Goal: Task Accomplishment & Management: Manage account settings

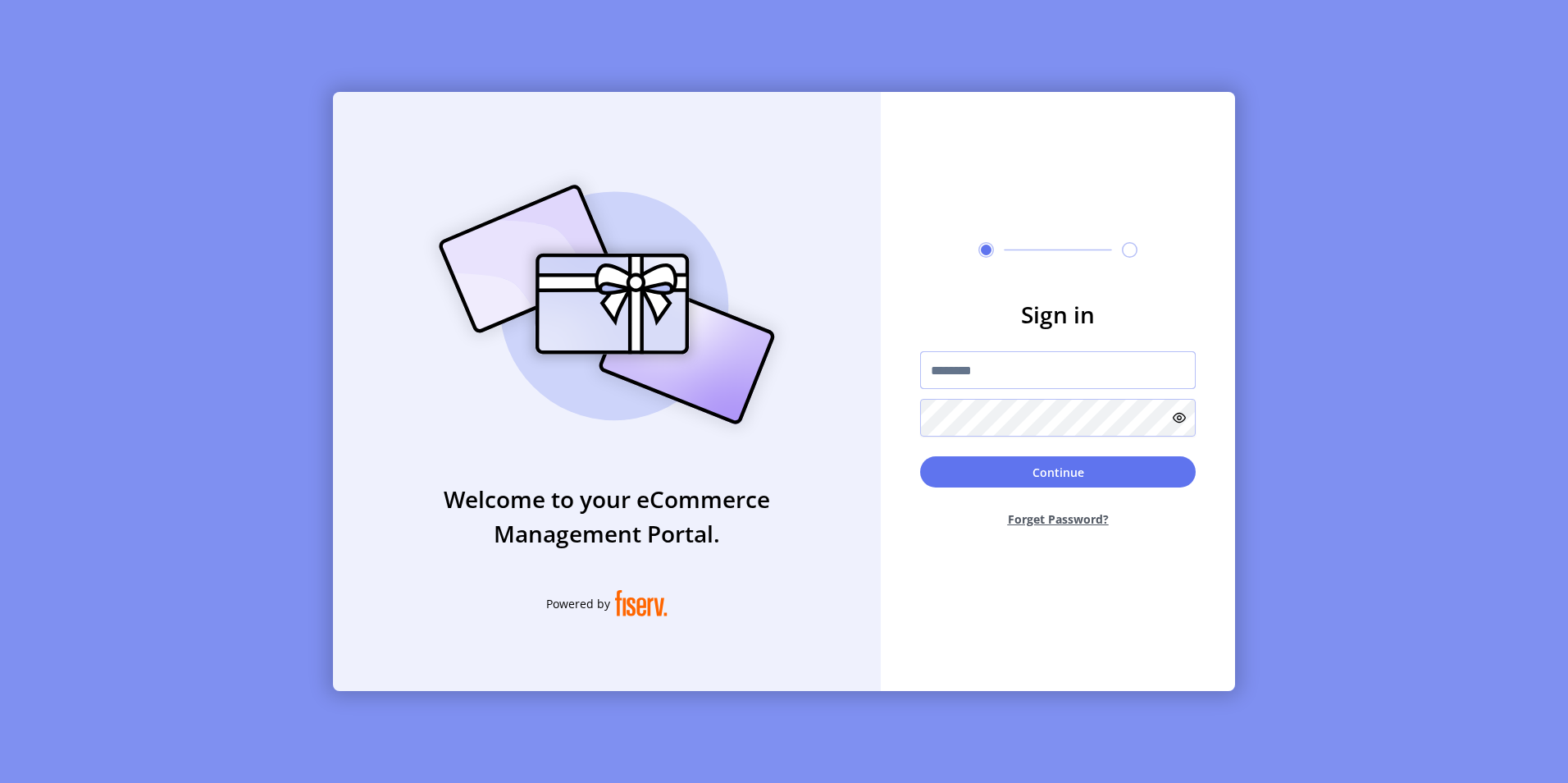
click at [981, 365] on input "text" at bounding box center [1058, 369] width 276 height 37
type input "**********"
click at [921, 456] on button "Continue" at bounding box center [1058, 472] width 276 height 31
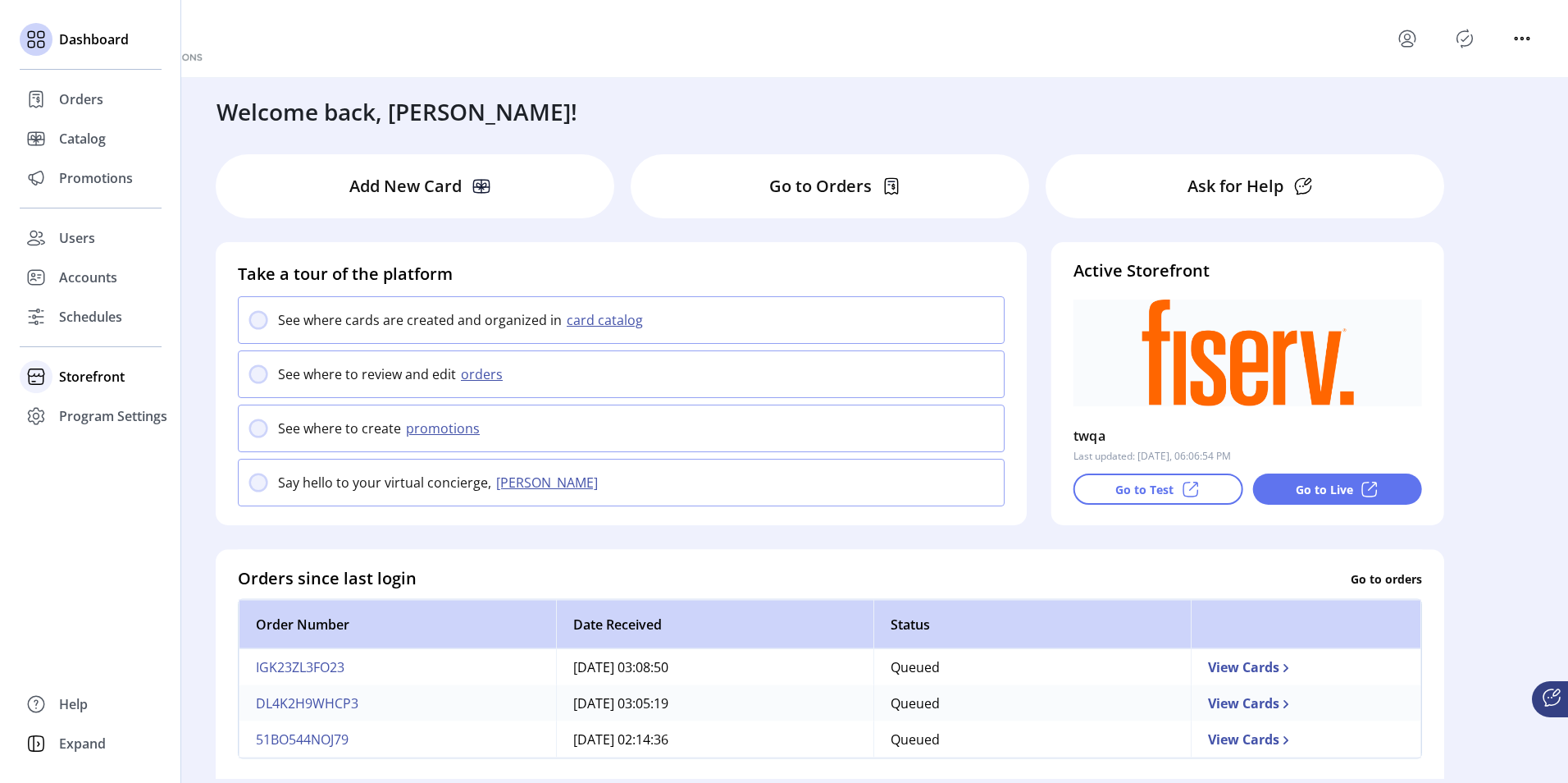
click at [63, 370] on span "Storefront" at bounding box center [91, 376] width 66 height 20
click at [107, 407] on span "Configuration" at bounding box center [102, 410] width 86 height 20
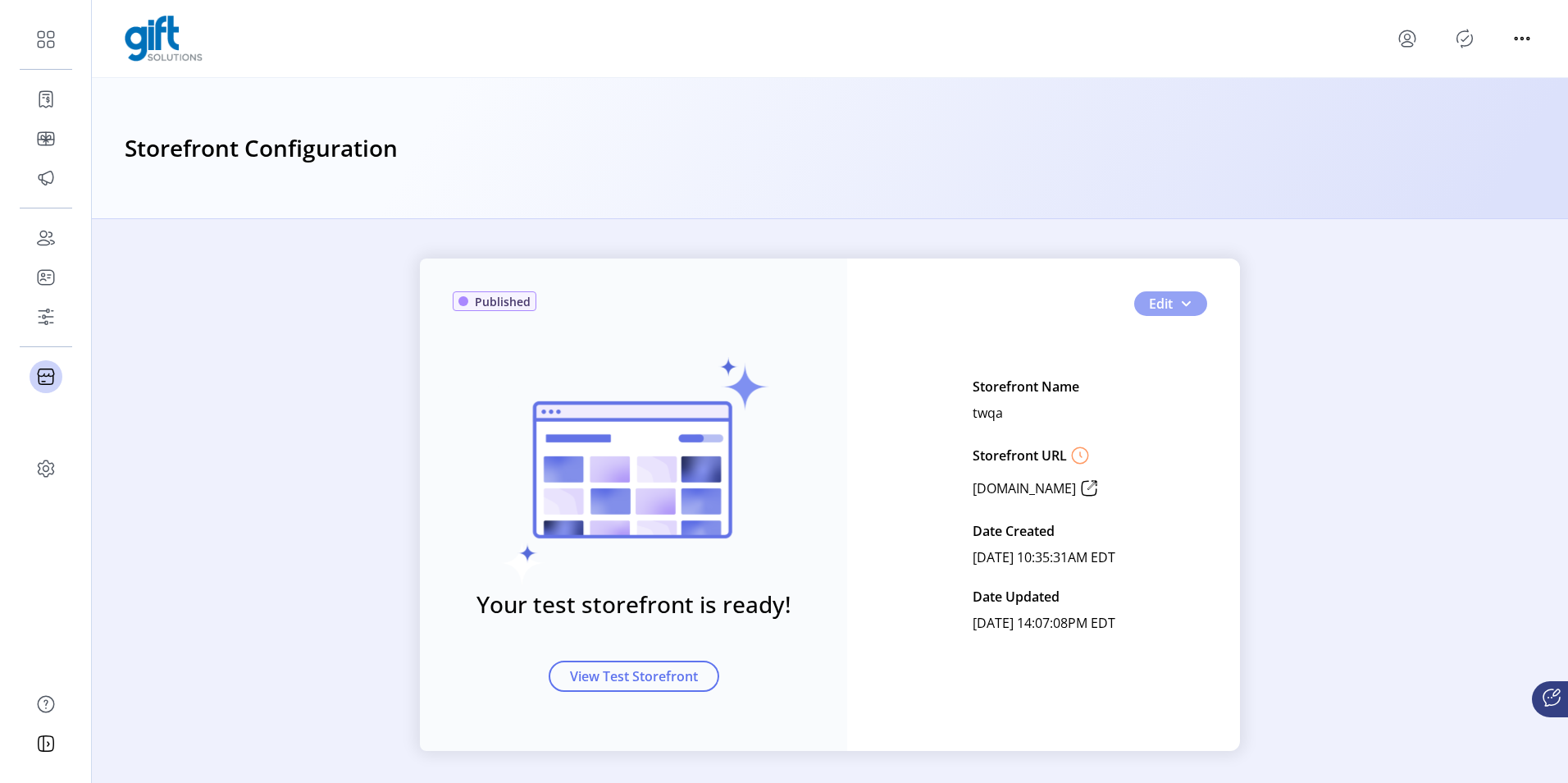
click at [1185, 309] on span "button" at bounding box center [1186, 303] width 13 height 13
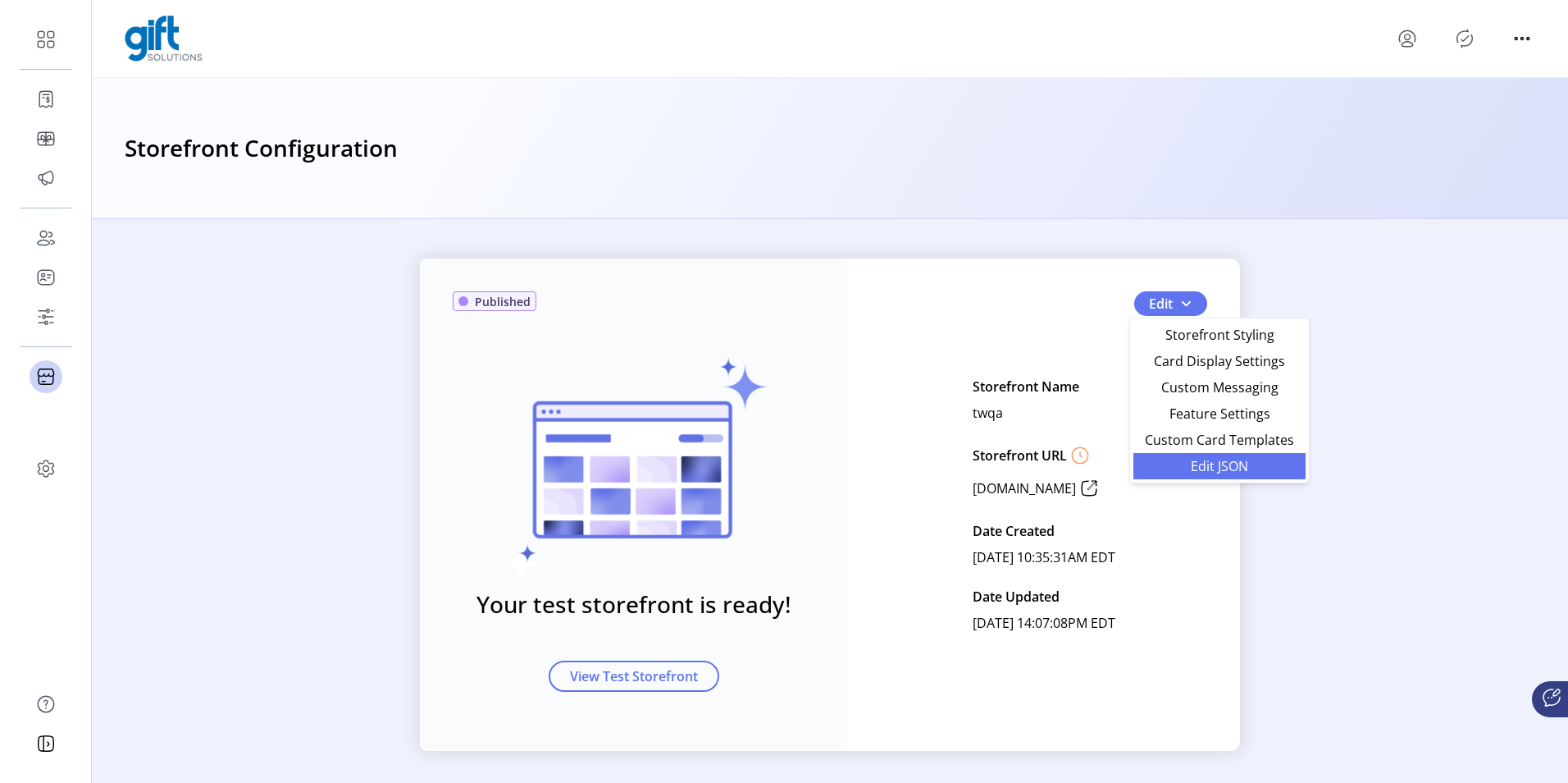
click at [1197, 472] on span "Edit JSON" at bounding box center [1219, 466] width 152 height 13
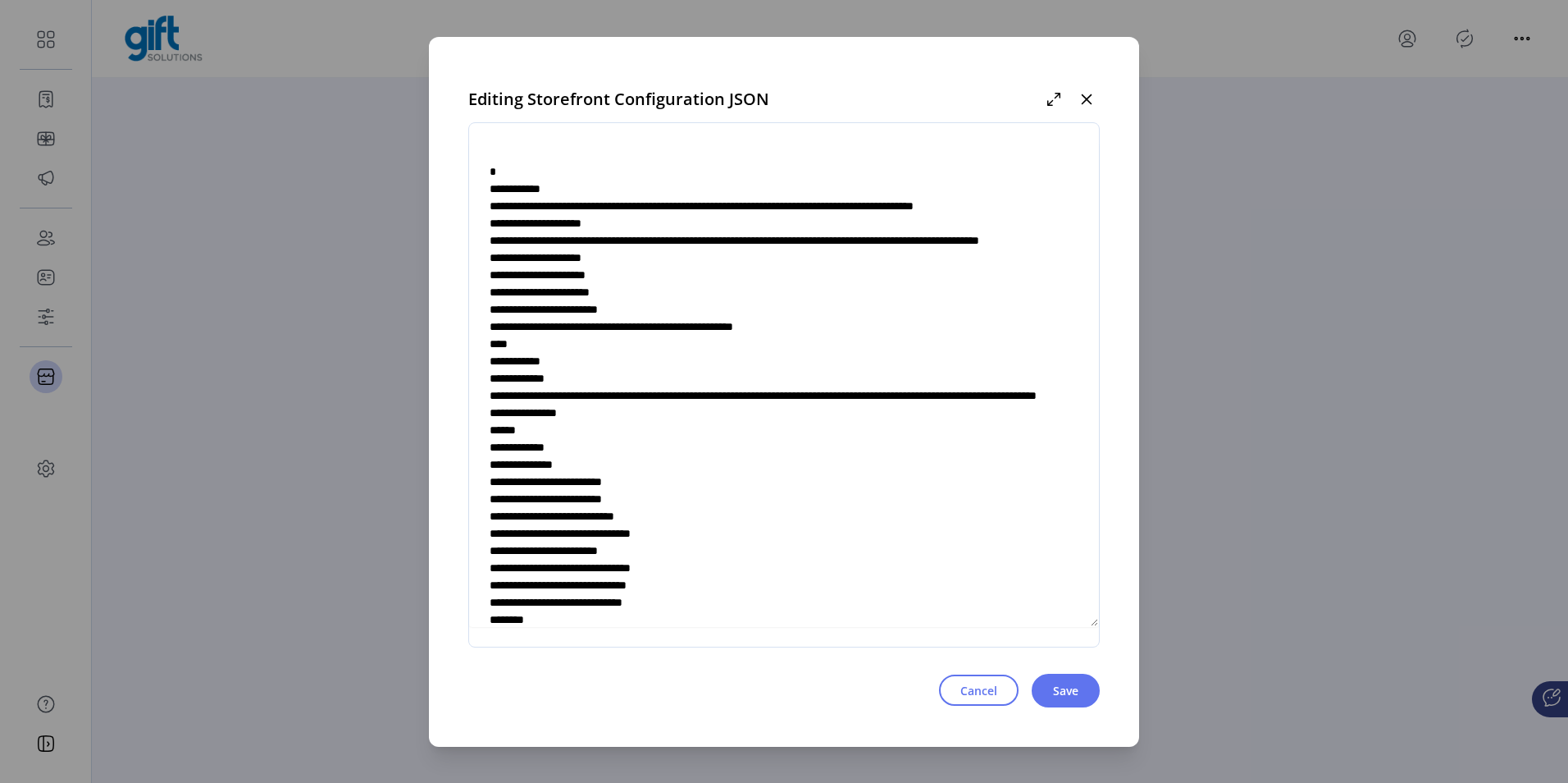
scroll to position [5534, 0]
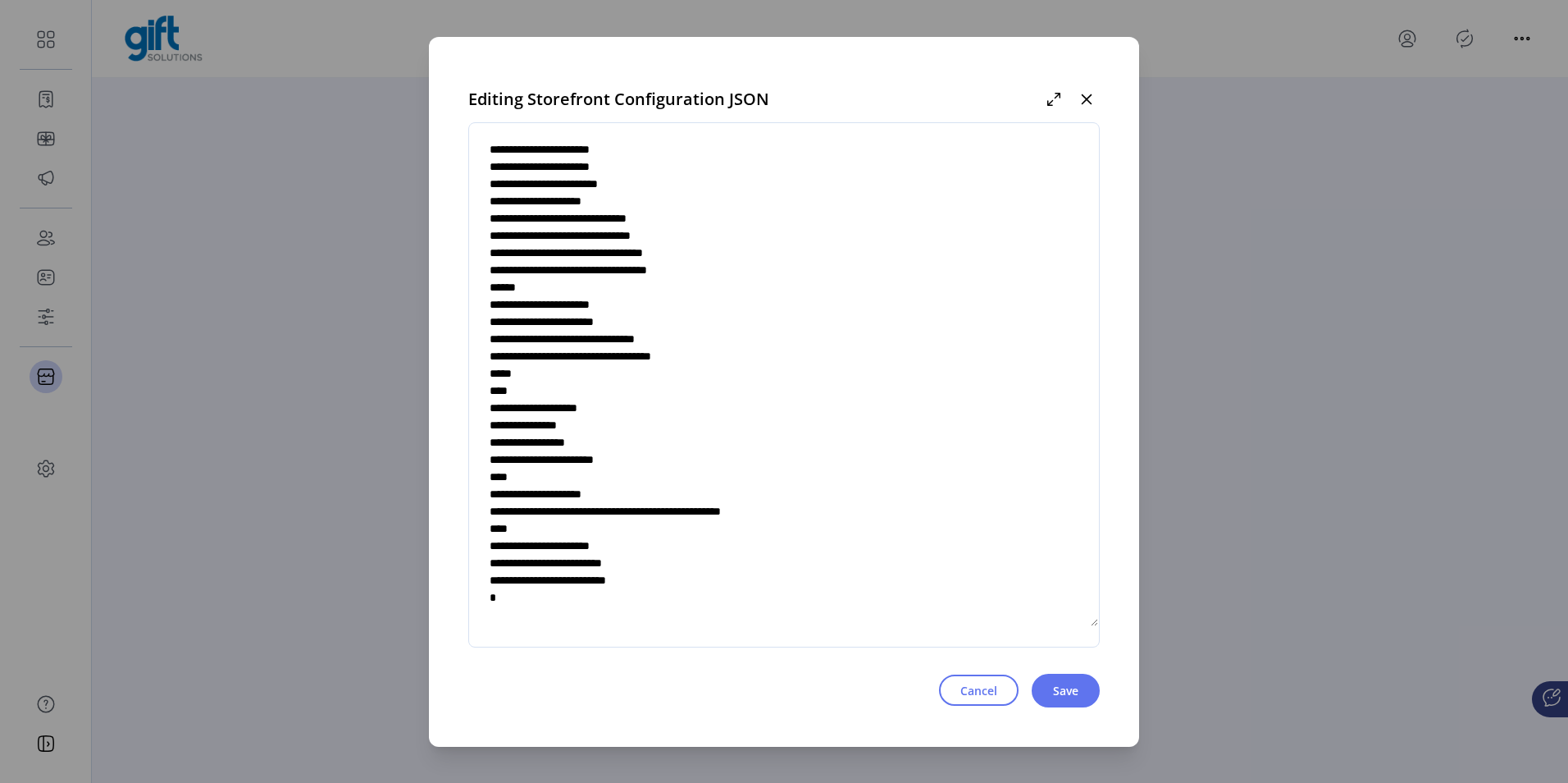
click at [641, 545] on textarea at bounding box center [784, 384] width 630 height 484
click at [647, 542] on textarea at bounding box center [784, 384] width 630 height 484
type textarea "**********"
click at [1063, 689] on span "Save" at bounding box center [1066, 691] width 26 height 18
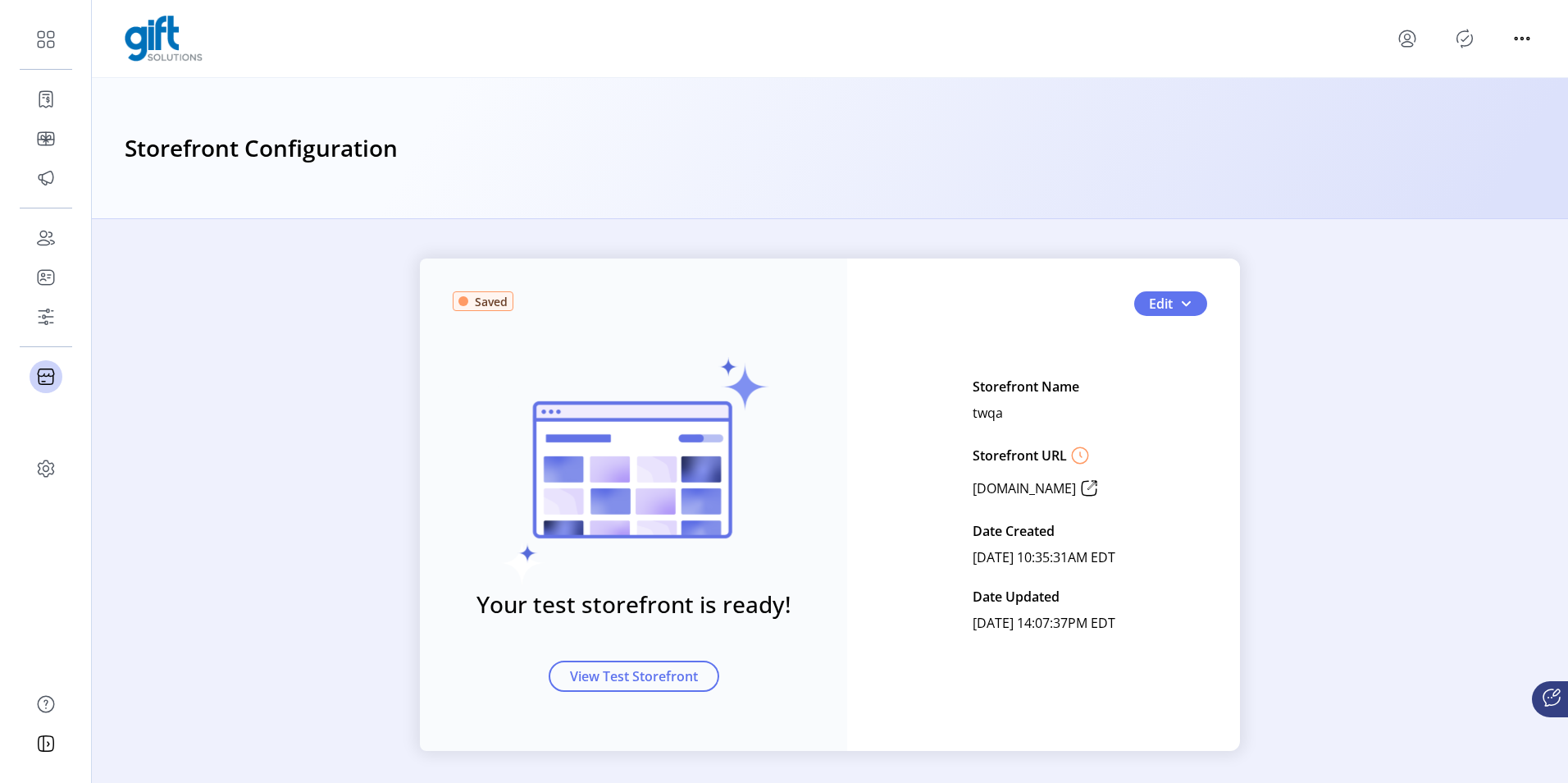
click at [1452, 37] on div at bounding box center [1465, 38] width 141 height 27
click at [1455, 36] on icon "Publisher Panel" at bounding box center [1465, 38] width 27 height 27
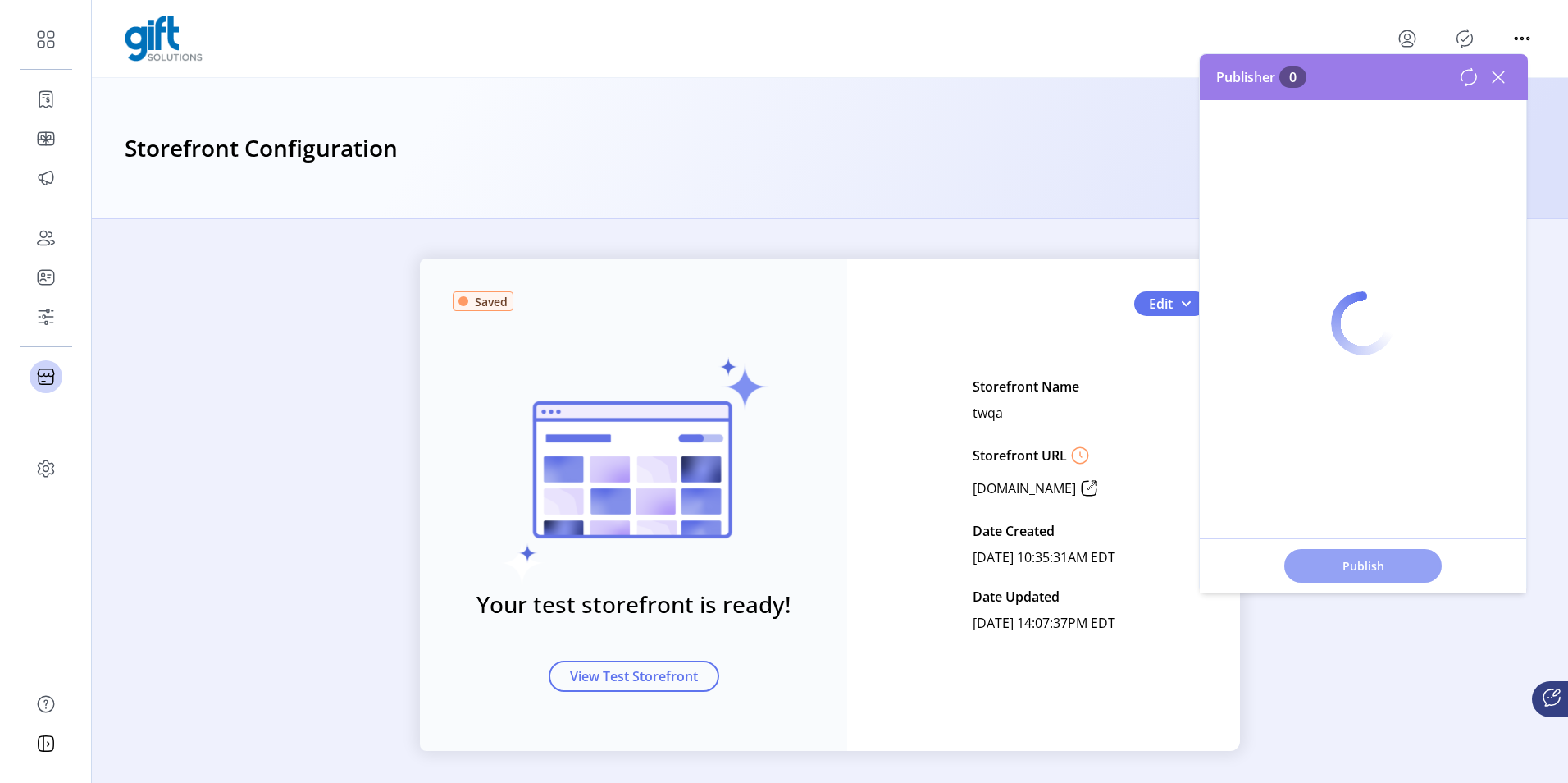
click at [1333, 559] on span "Publish" at bounding box center [1363, 566] width 115 height 18
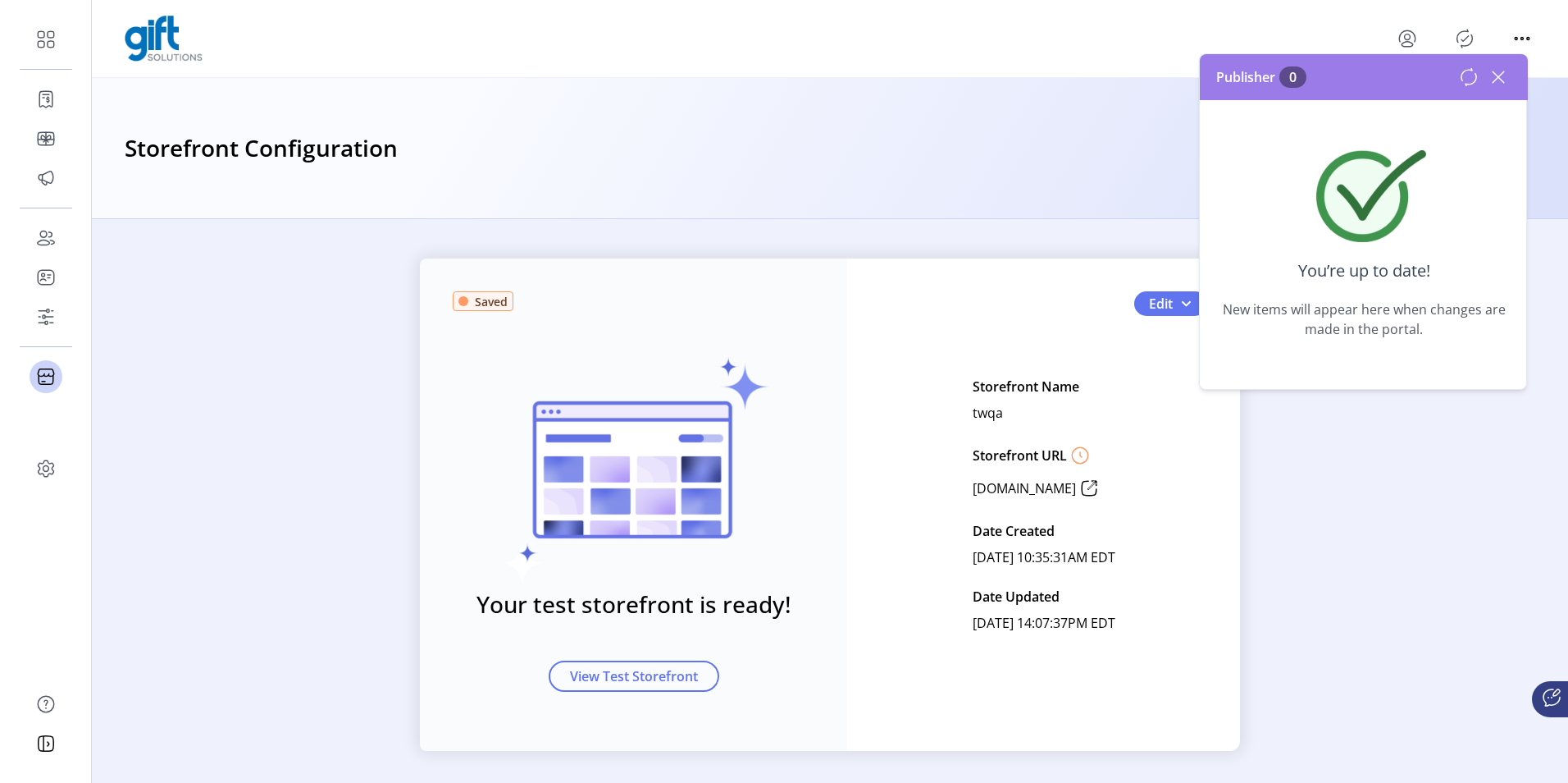
click at [1492, 79] on icon at bounding box center [1498, 77] width 27 height 27
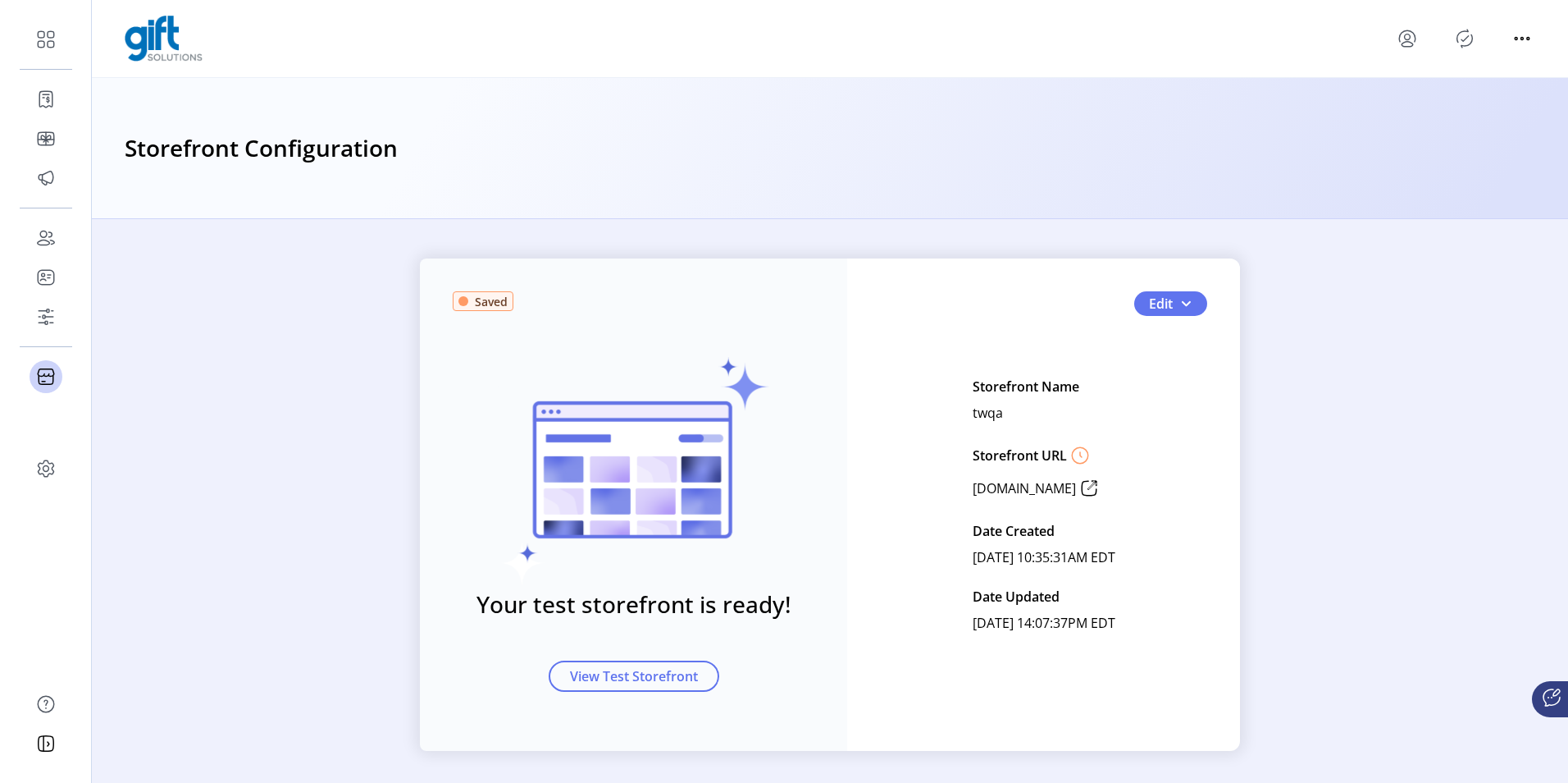
click at [1470, 33] on icon "Publisher Panel" at bounding box center [1465, 38] width 27 height 27
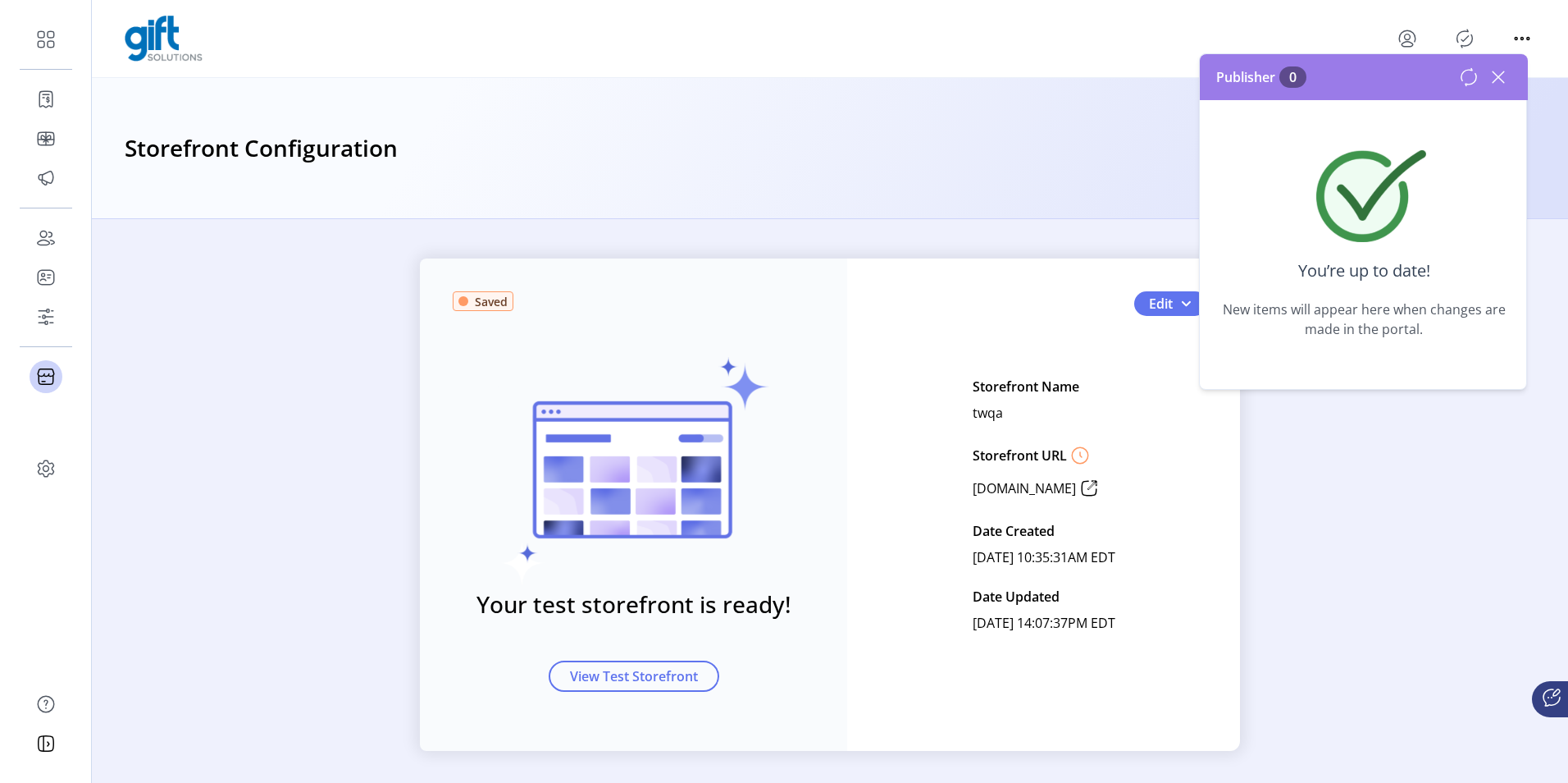
click at [1503, 77] on icon at bounding box center [1498, 77] width 27 height 27
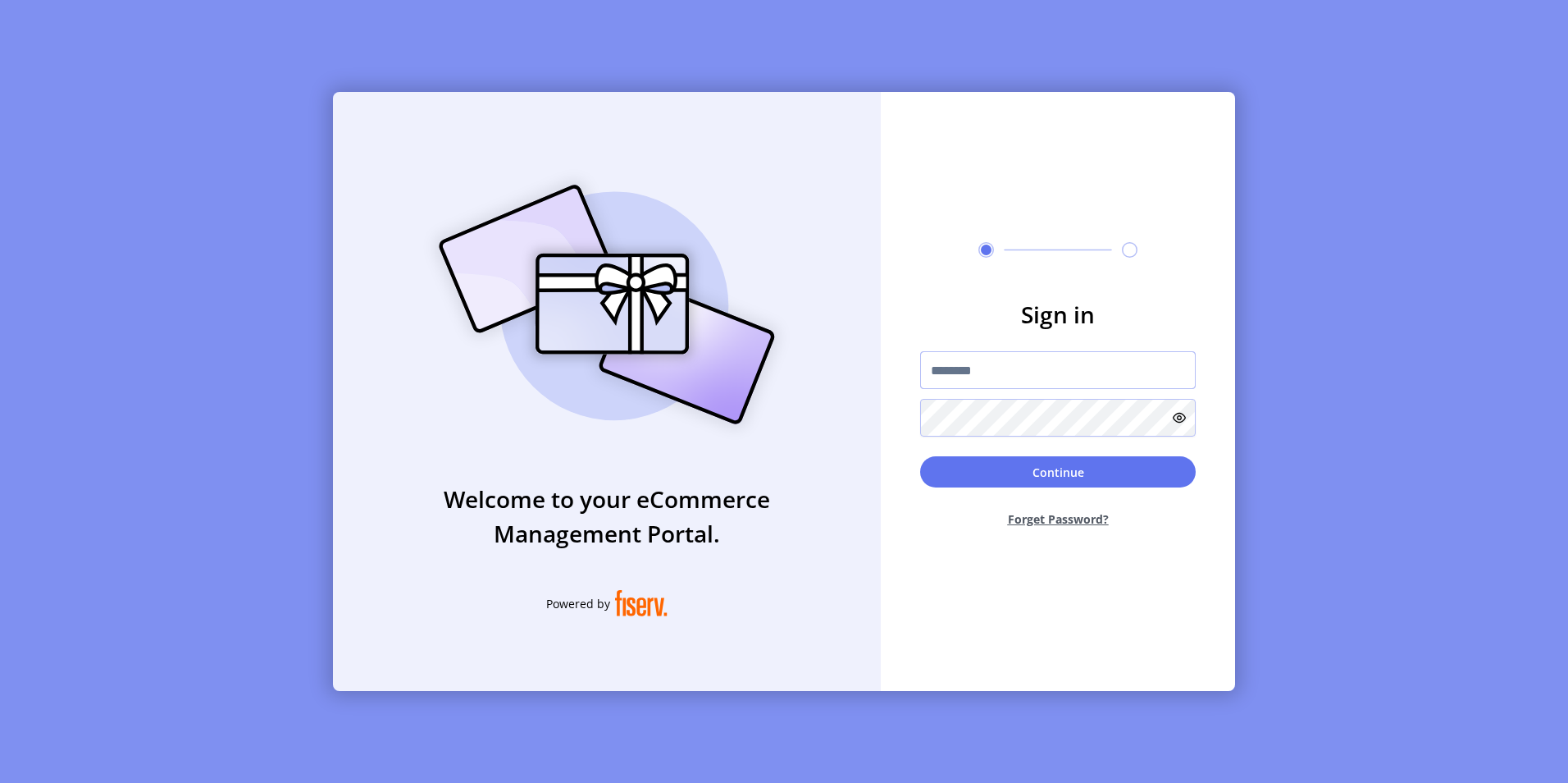
click at [977, 368] on input "text" at bounding box center [1058, 369] width 276 height 37
paste input "**********"
type input "**********"
click at [1051, 465] on button "Continue" at bounding box center [1058, 472] width 276 height 31
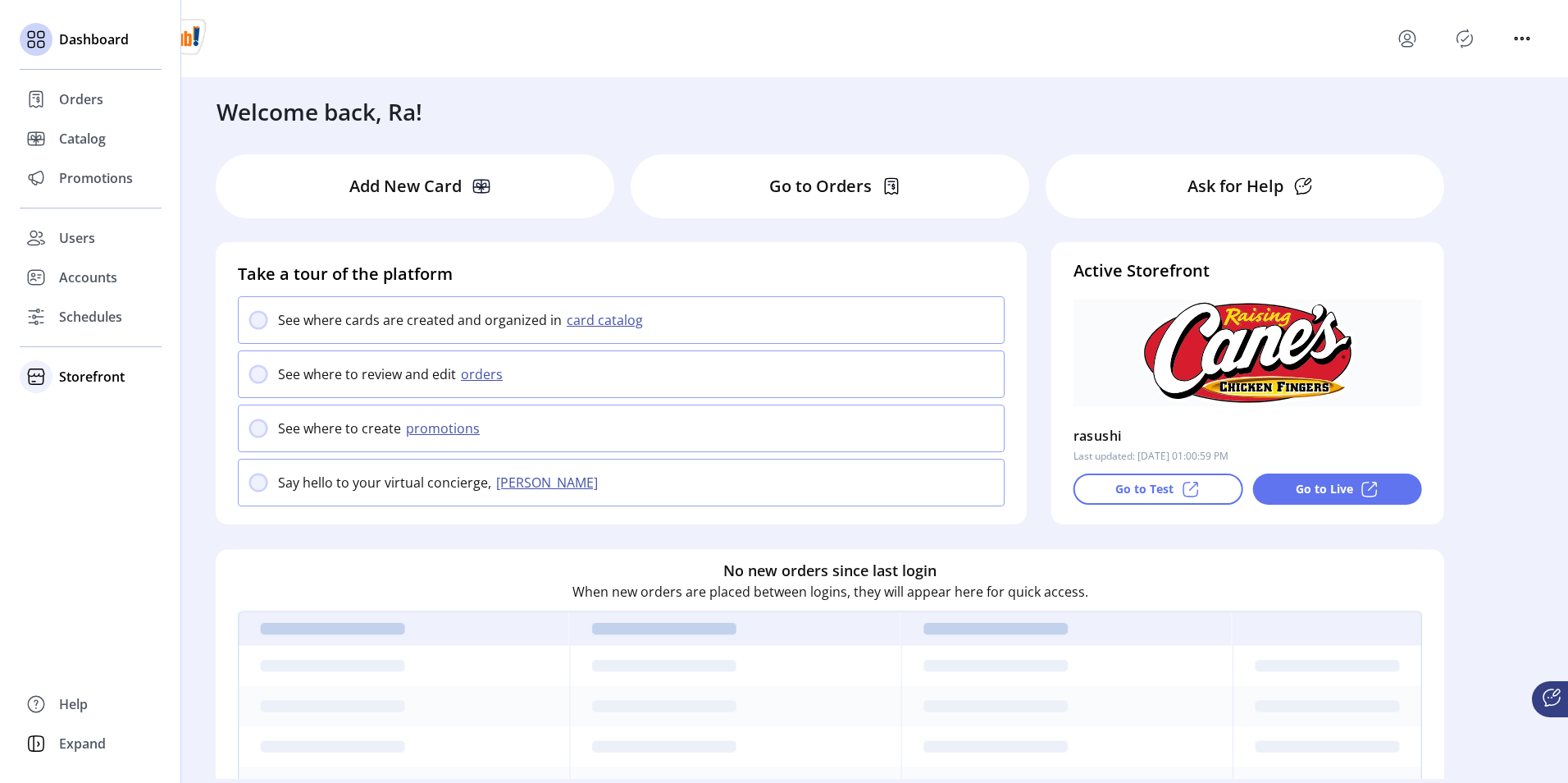
click at [86, 375] on span "Storefront" at bounding box center [91, 376] width 66 height 20
click at [106, 406] on span "Configuration" at bounding box center [102, 410] width 86 height 20
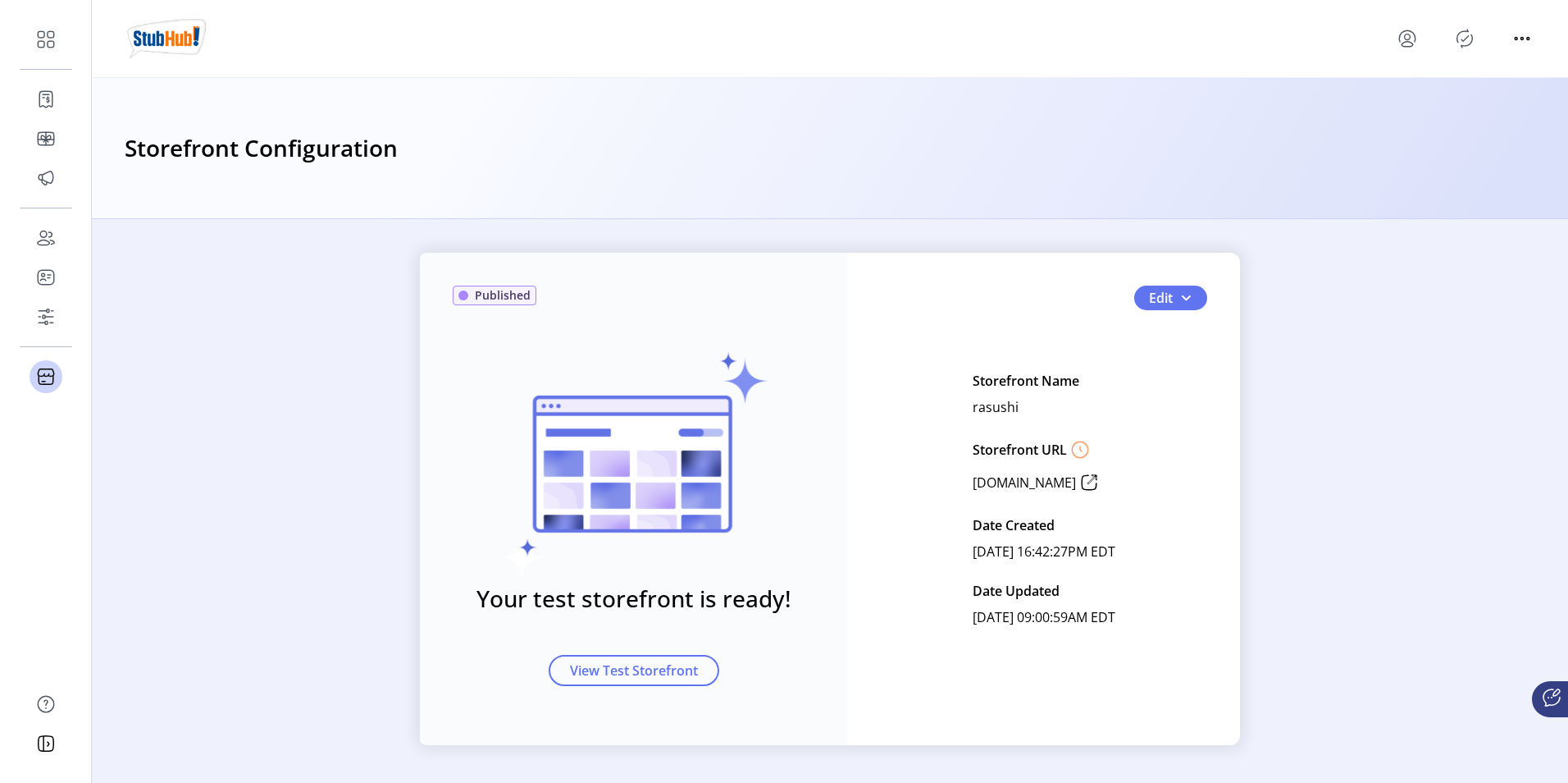
scroll to position [8, 0]
click at [1185, 294] on span "button" at bounding box center [1186, 296] width 13 height 13
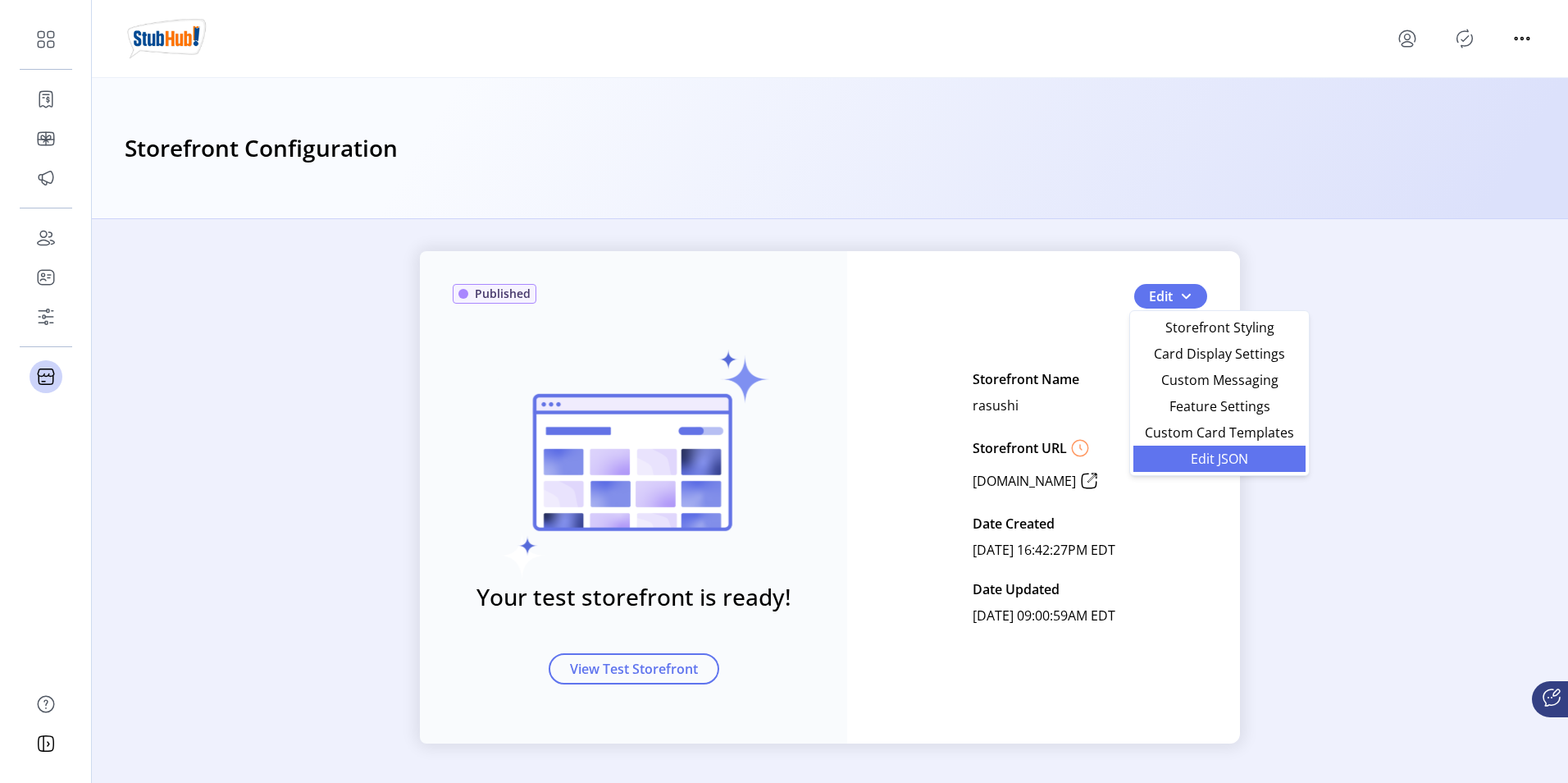
click at [1174, 465] on link "Edit JSON" at bounding box center [1219, 458] width 172 height 27
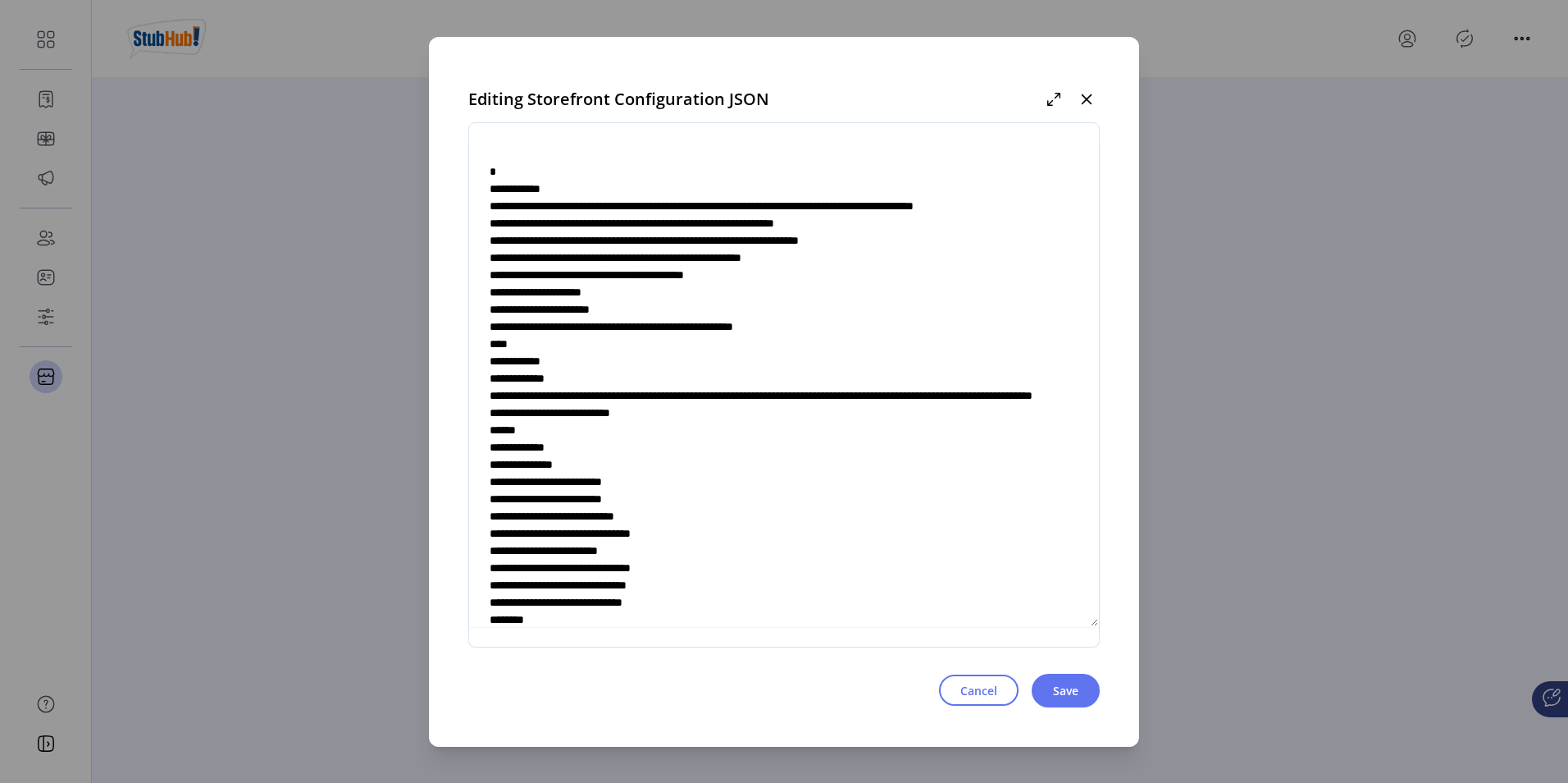
scroll to position [5328, 0]
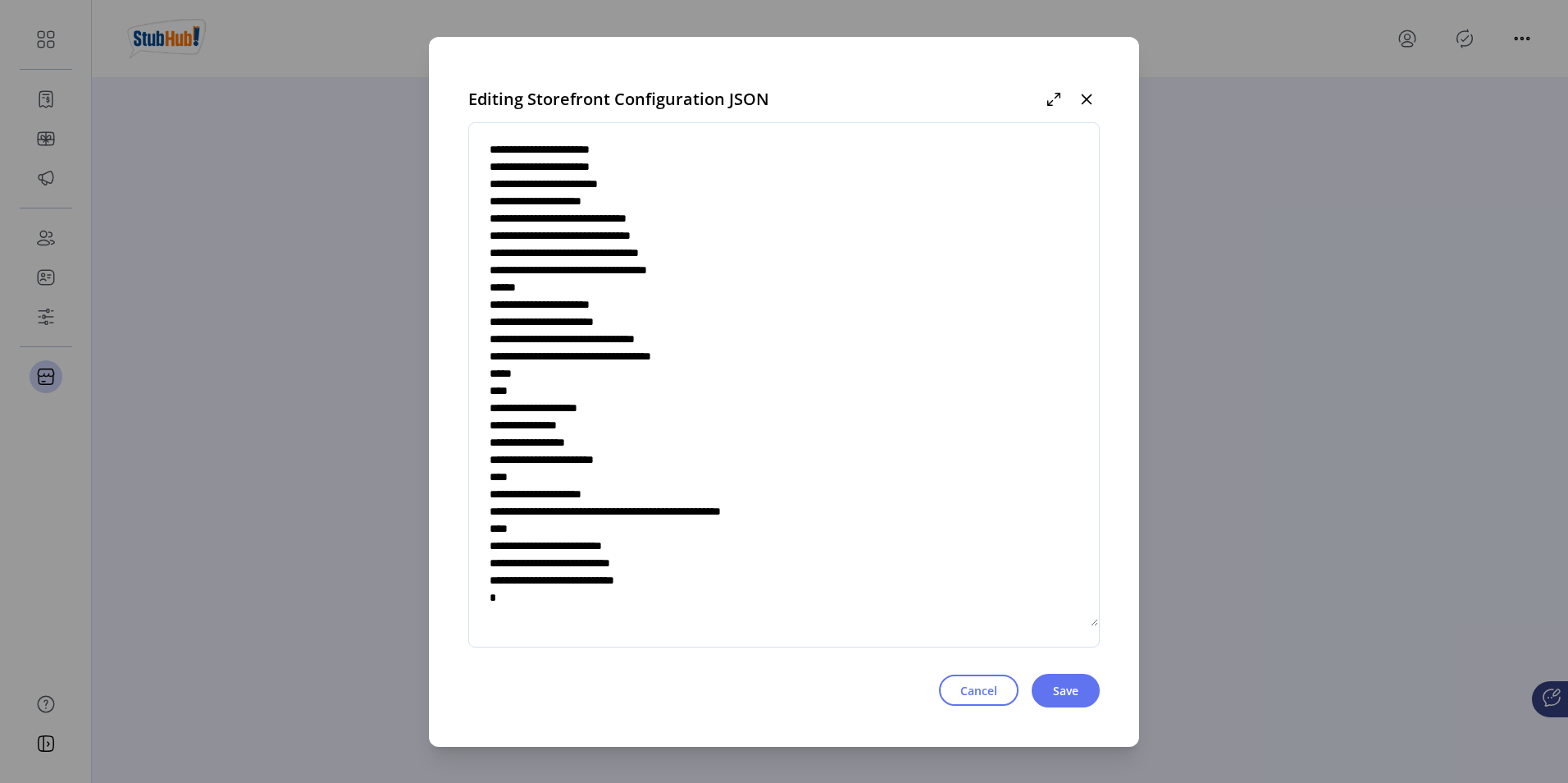
drag, startPoint x: 688, startPoint y: 581, endPoint x: 643, endPoint y: 586, distance: 45.3
click at [643, 586] on textarea at bounding box center [784, 384] width 630 height 484
drag, startPoint x: 688, startPoint y: 577, endPoint x: 642, endPoint y: 578, distance: 46.0
click at [642, 578] on textarea at bounding box center [784, 384] width 630 height 484
type textarea "**********"
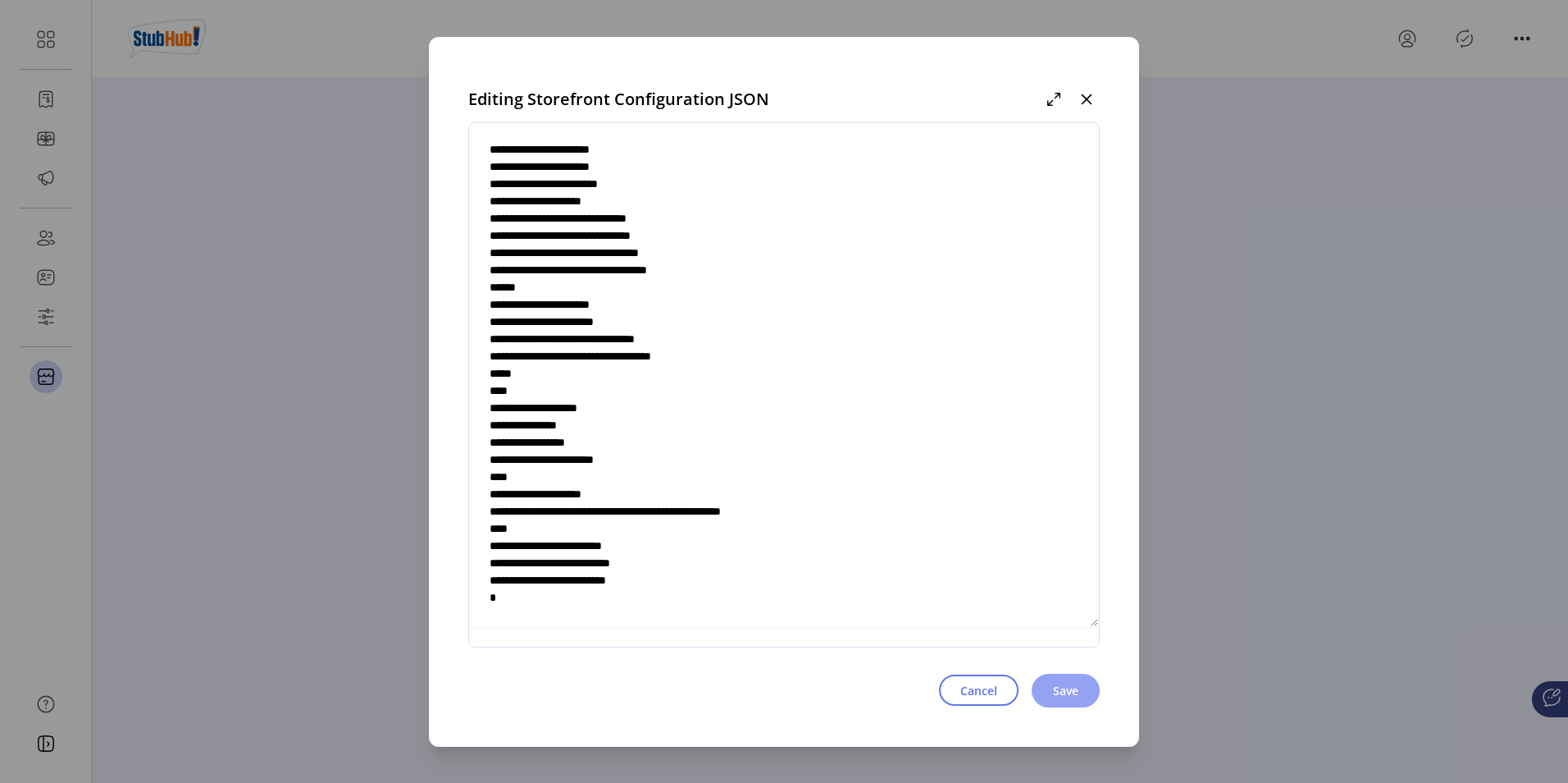
click at [1054, 687] on span "Save" at bounding box center [1066, 691] width 26 height 18
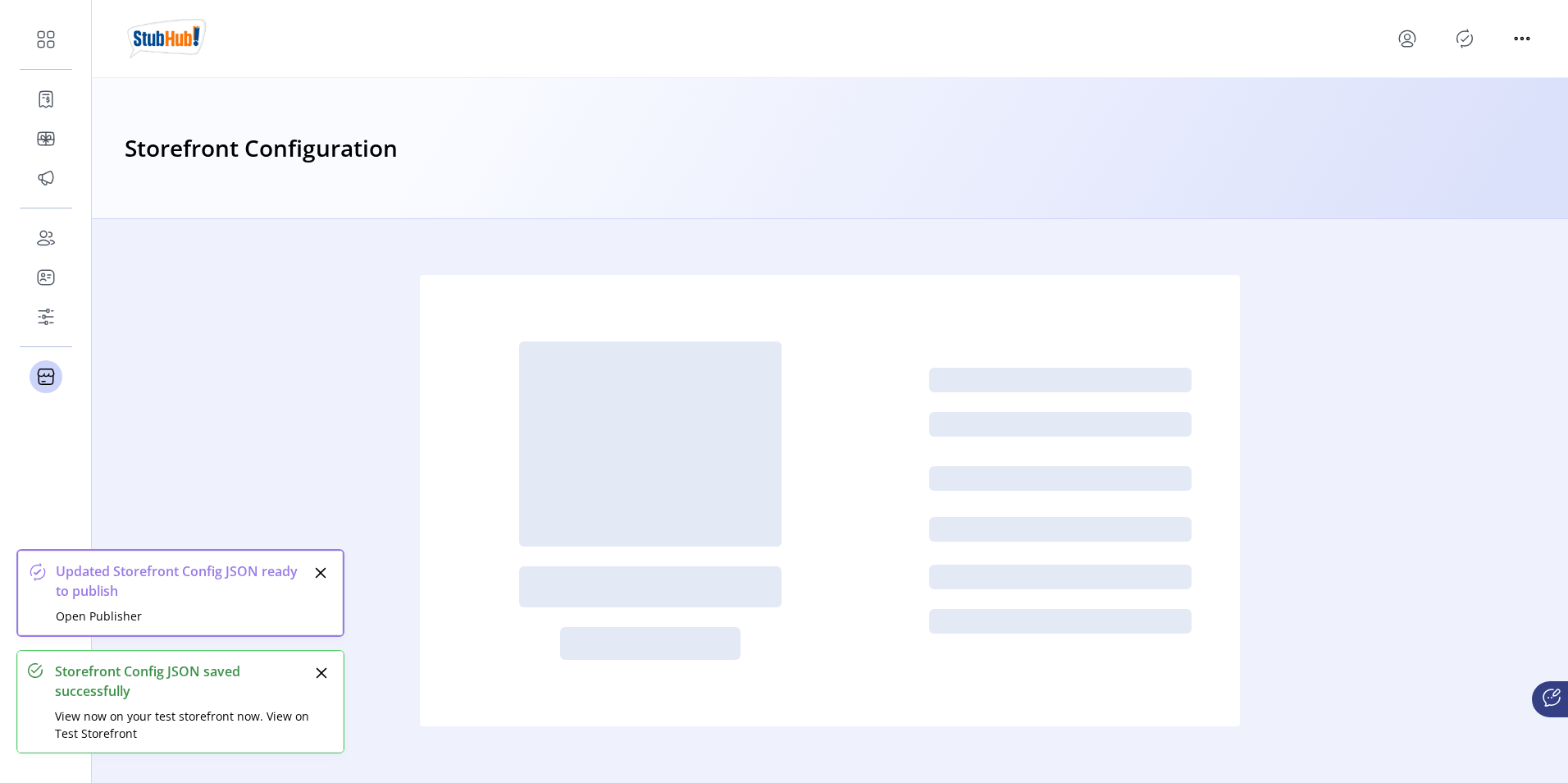
click at [1478, 32] on p-button at bounding box center [1465, 38] width 27 height 27
click at [1468, 38] on icon "Publisher Panel" at bounding box center [1465, 38] width 27 height 27
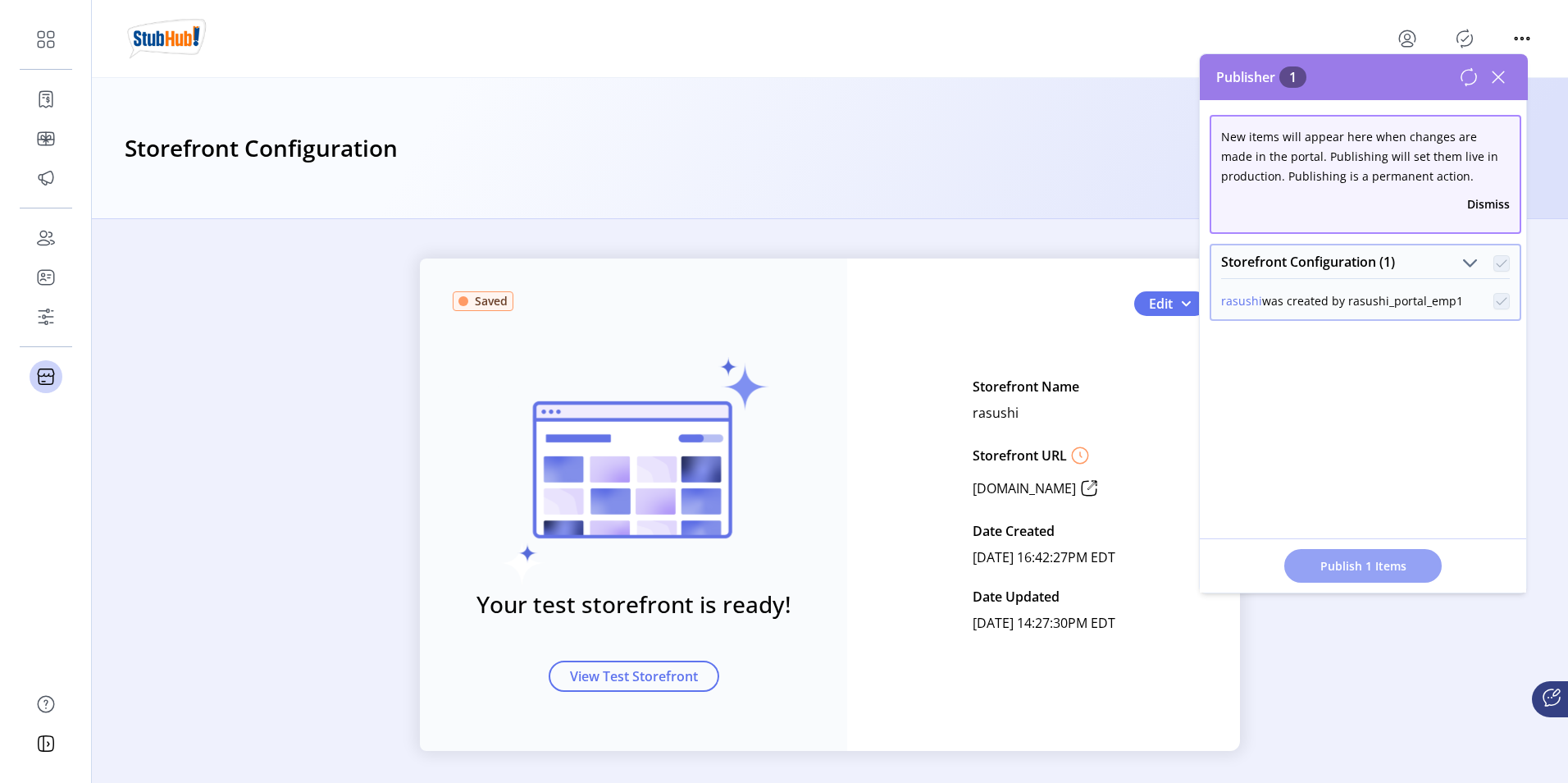
click at [1356, 566] on span "Publish 1 Items" at bounding box center [1363, 566] width 115 height 18
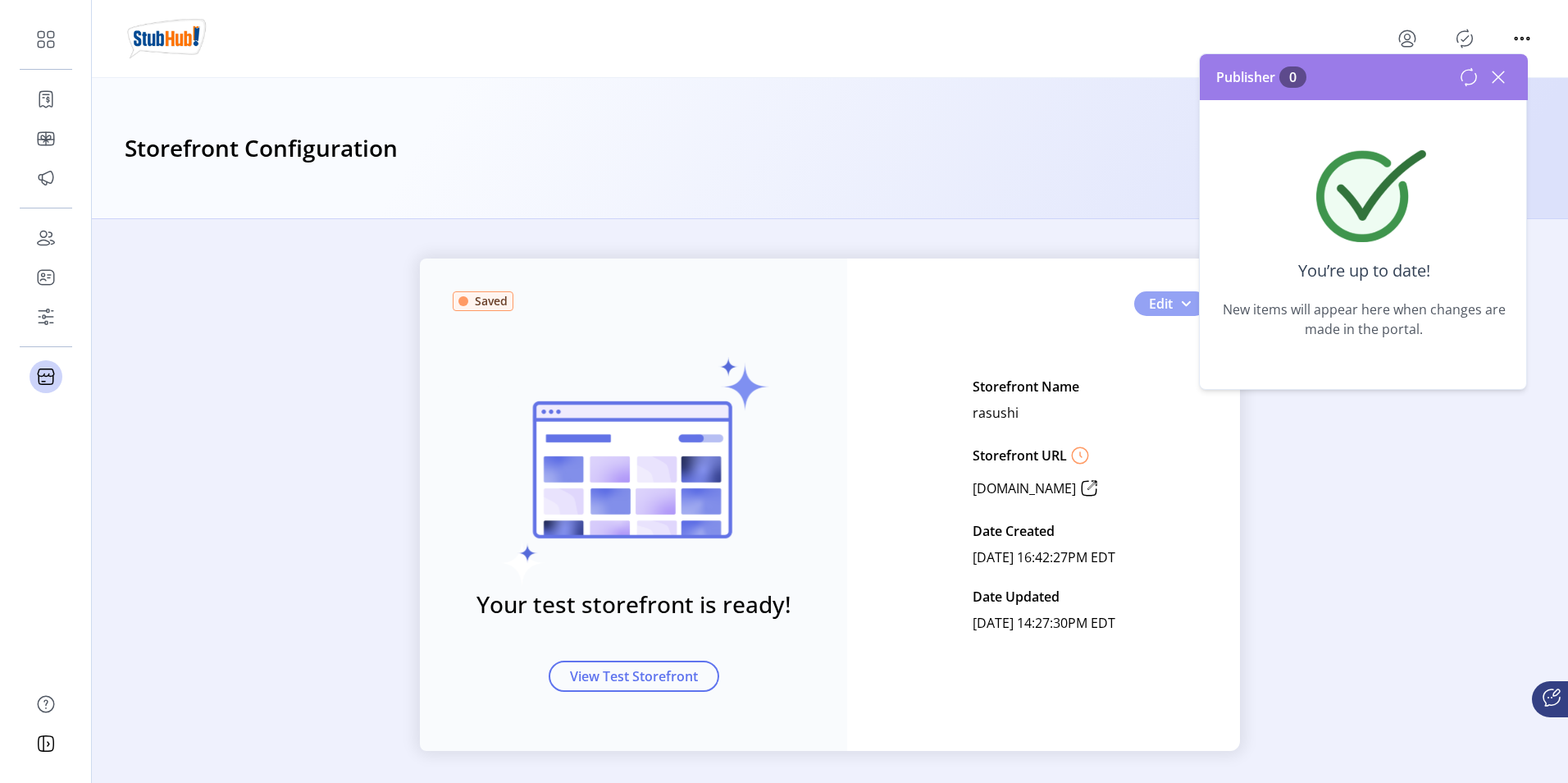
click at [1172, 306] on button "Edit" at bounding box center [1171, 303] width 73 height 25
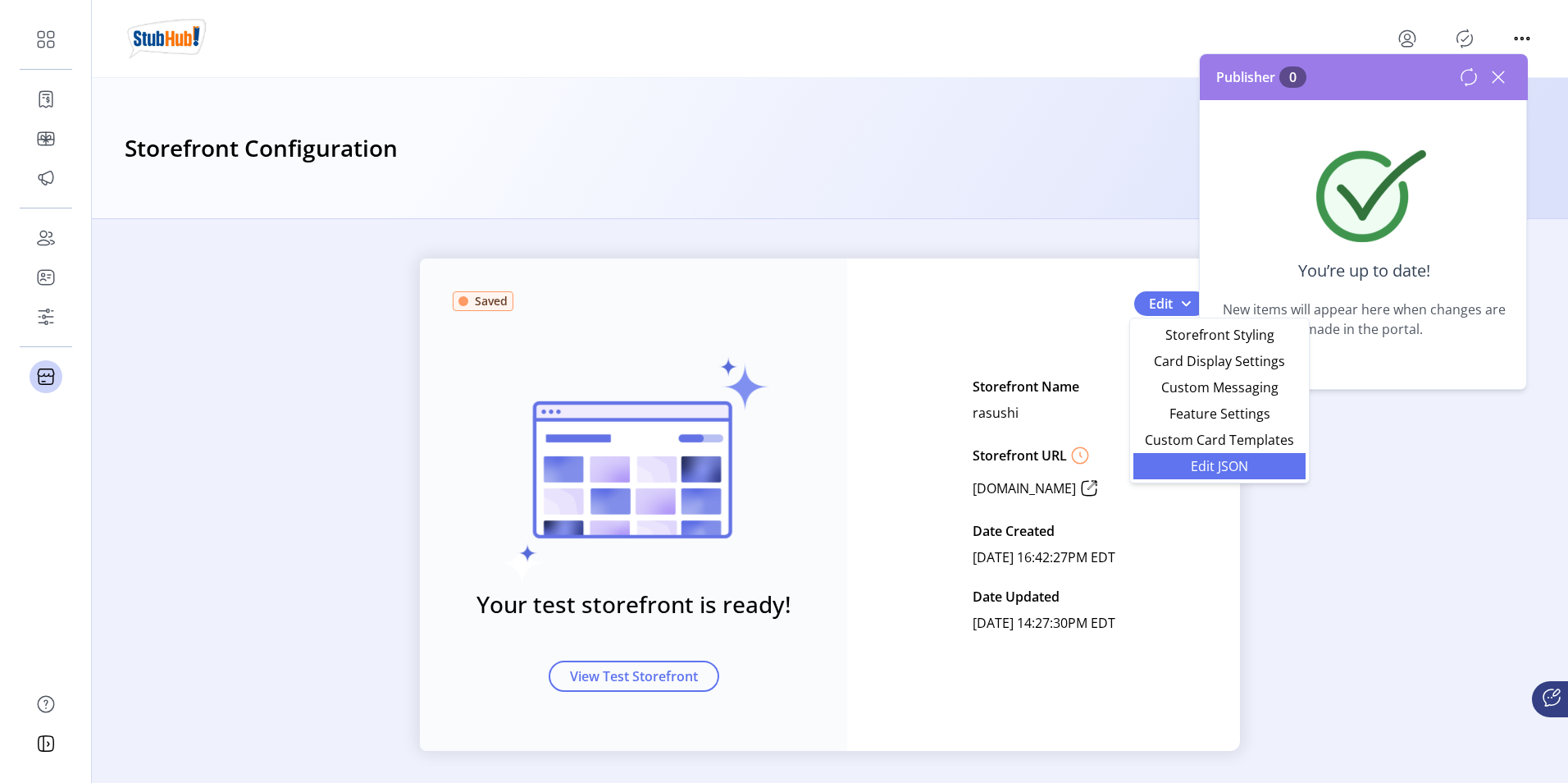
click at [1182, 473] on link "Edit JSON" at bounding box center [1219, 466] width 172 height 27
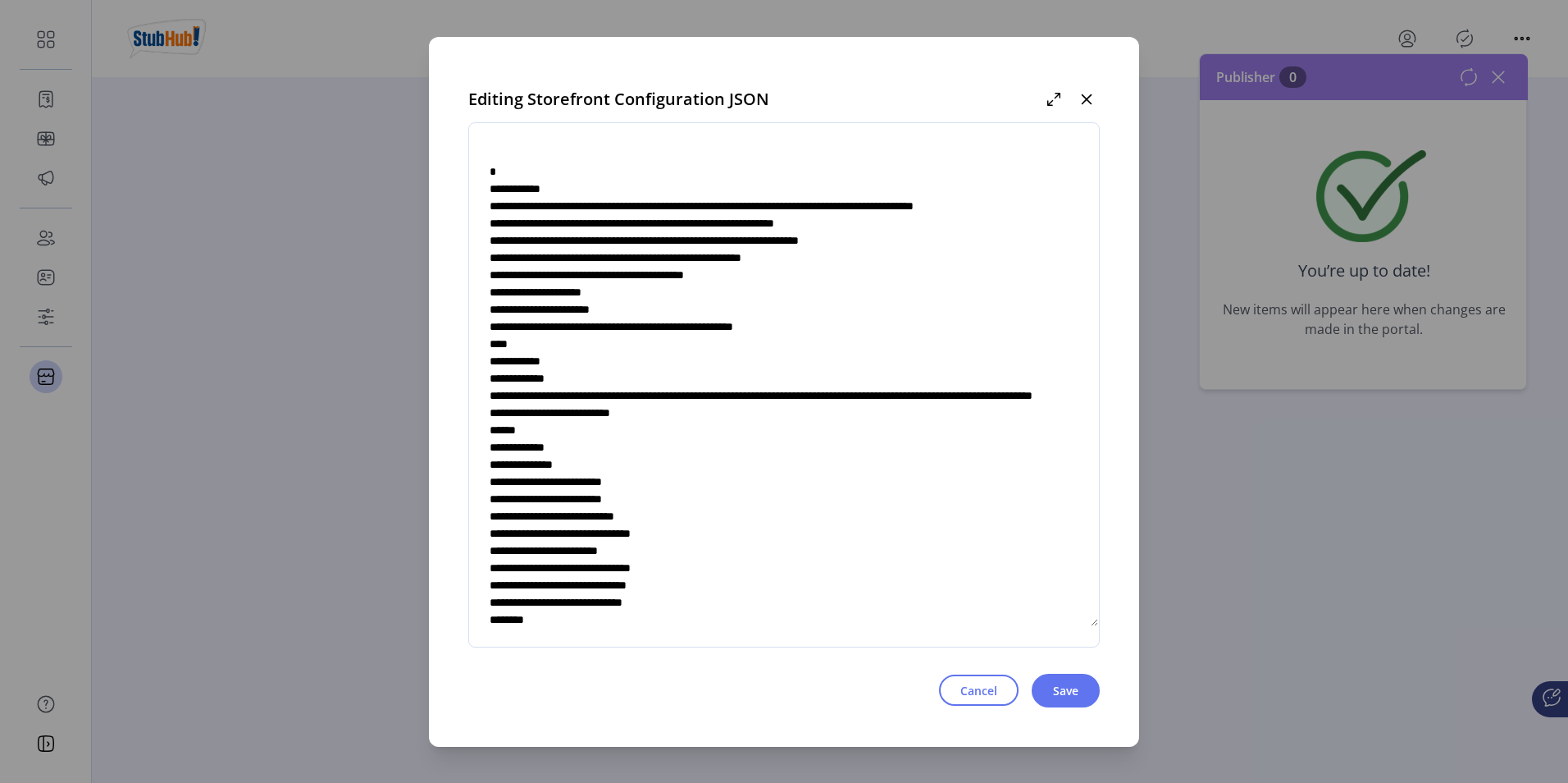
click at [762, 370] on textarea at bounding box center [784, 384] width 630 height 484
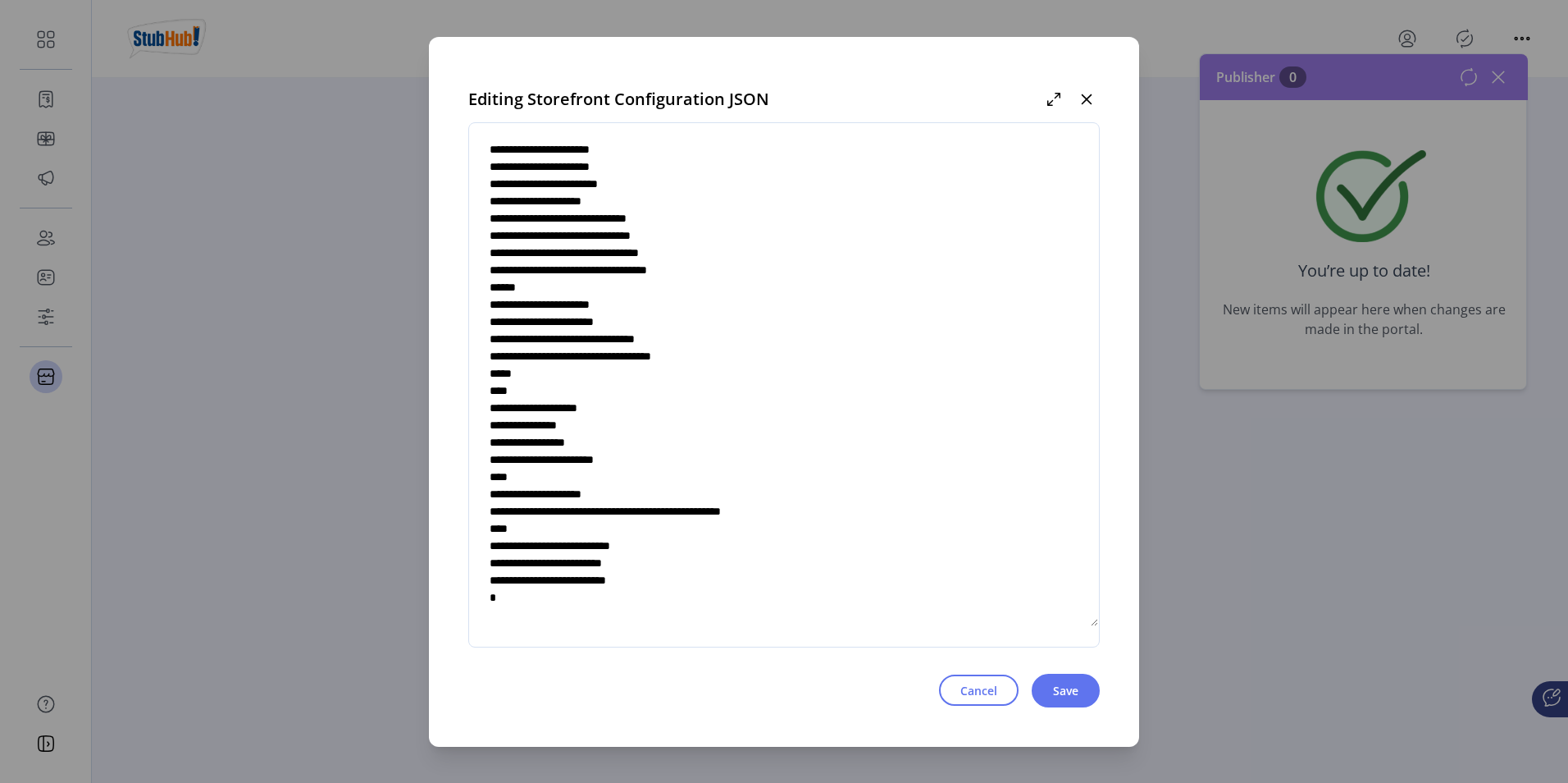
click at [679, 546] on textarea at bounding box center [784, 384] width 630 height 484
click at [683, 545] on textarea at bounding box center [784, 384] width 630 height 484
type textarea "**********"
click at [1085, 696] on button "Save" at bounding box center [1065, 690] width 68 height 33
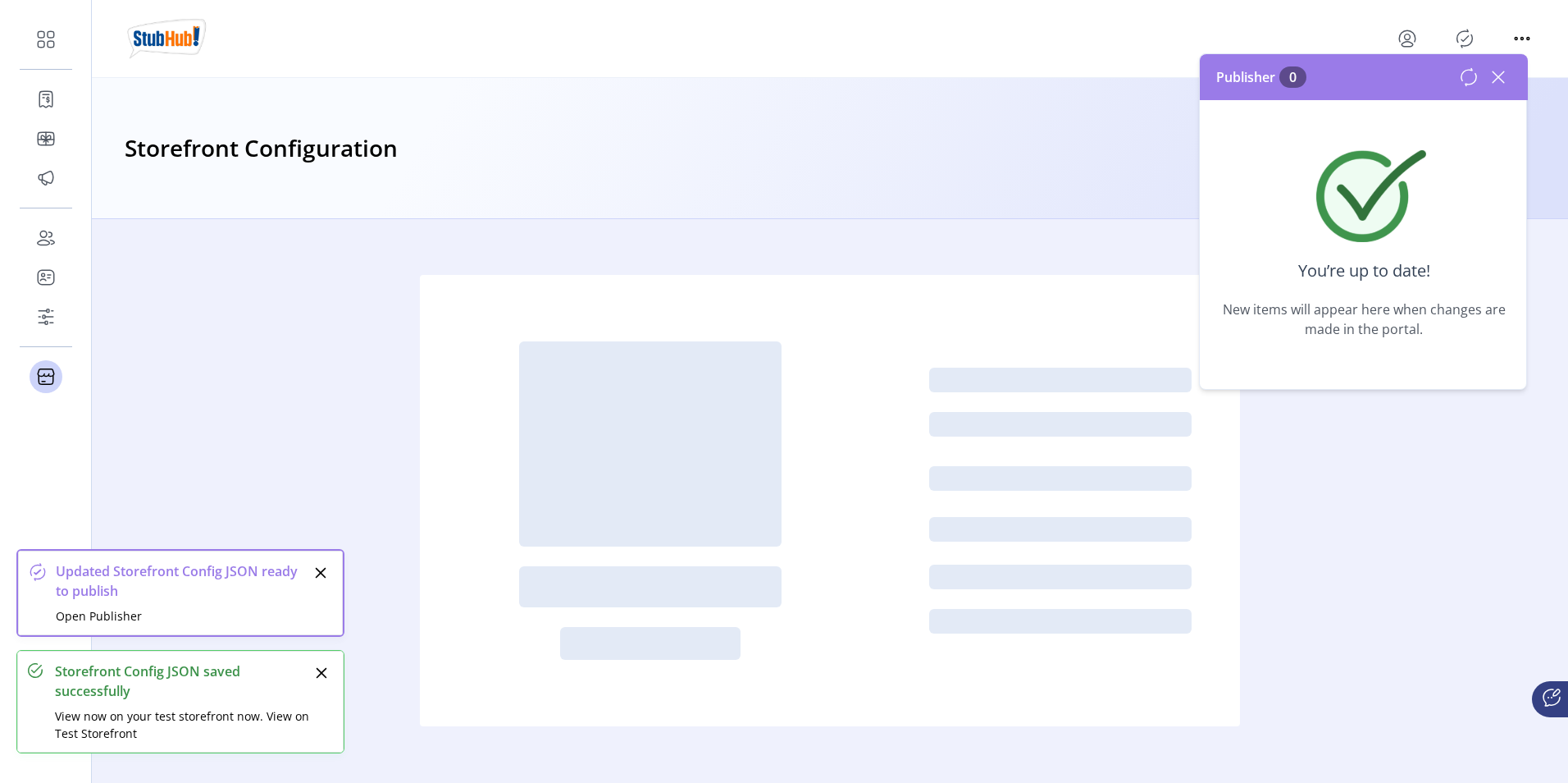
click at [1494, 82] on icon at bounding box center [1499, 78] width 12 height 12
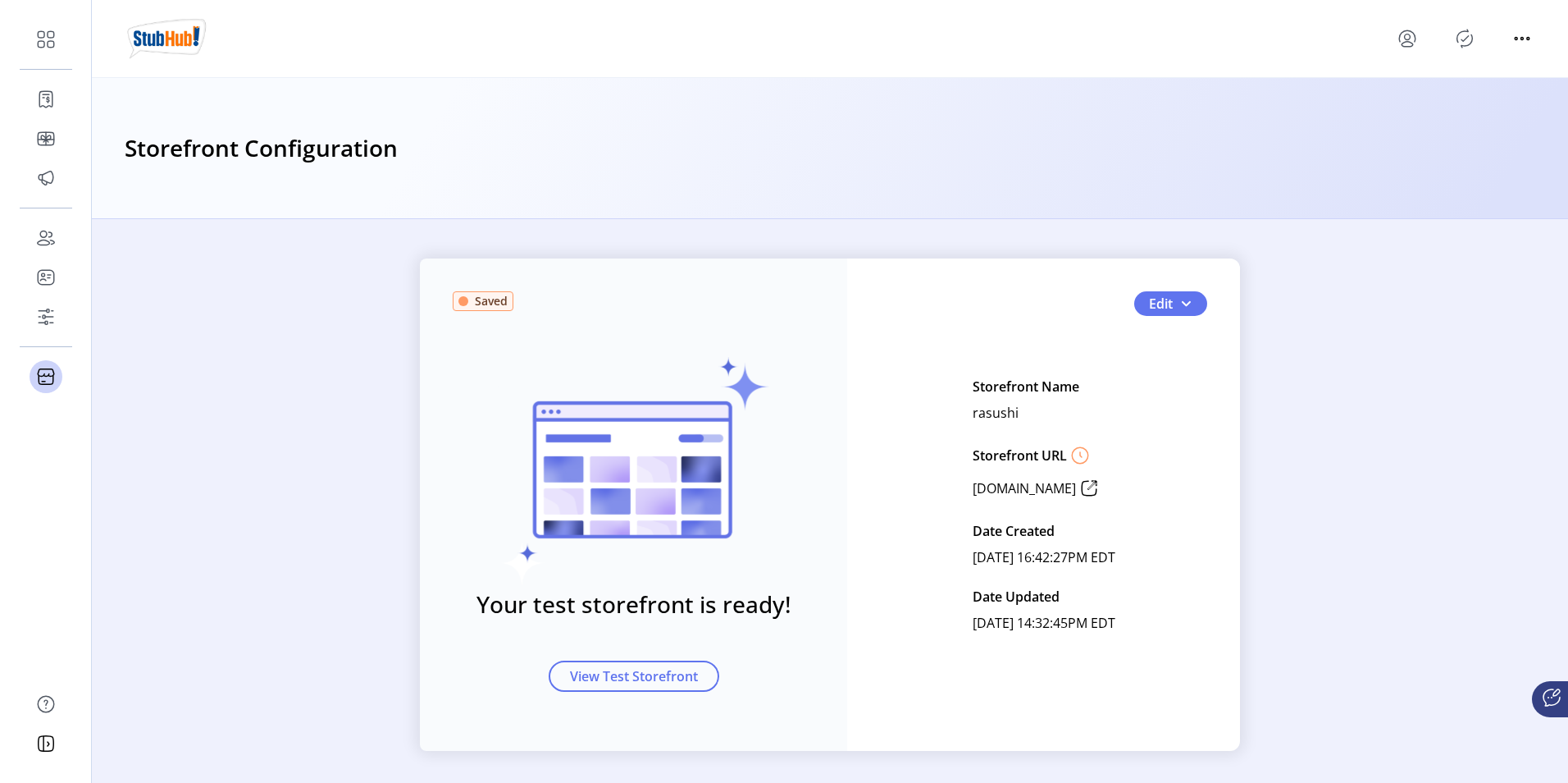
click at [1460, 42] on icon "Publisher Panel" at bounding box center [1465, 38] width 27 height 27
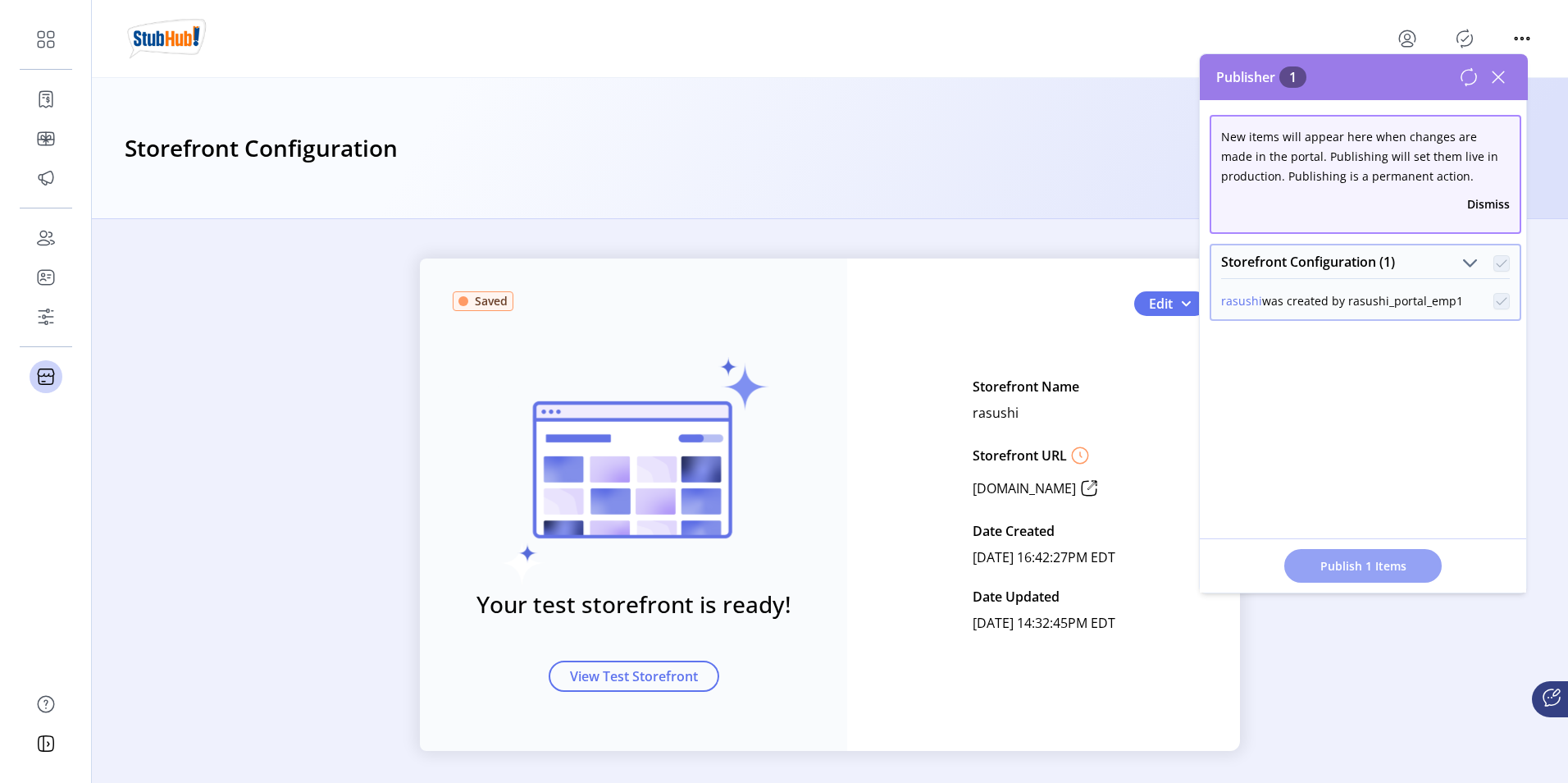
click at [1339, 561] on span "Publish 1 Items" at bounding box center [1363, 566] width 115 height 18
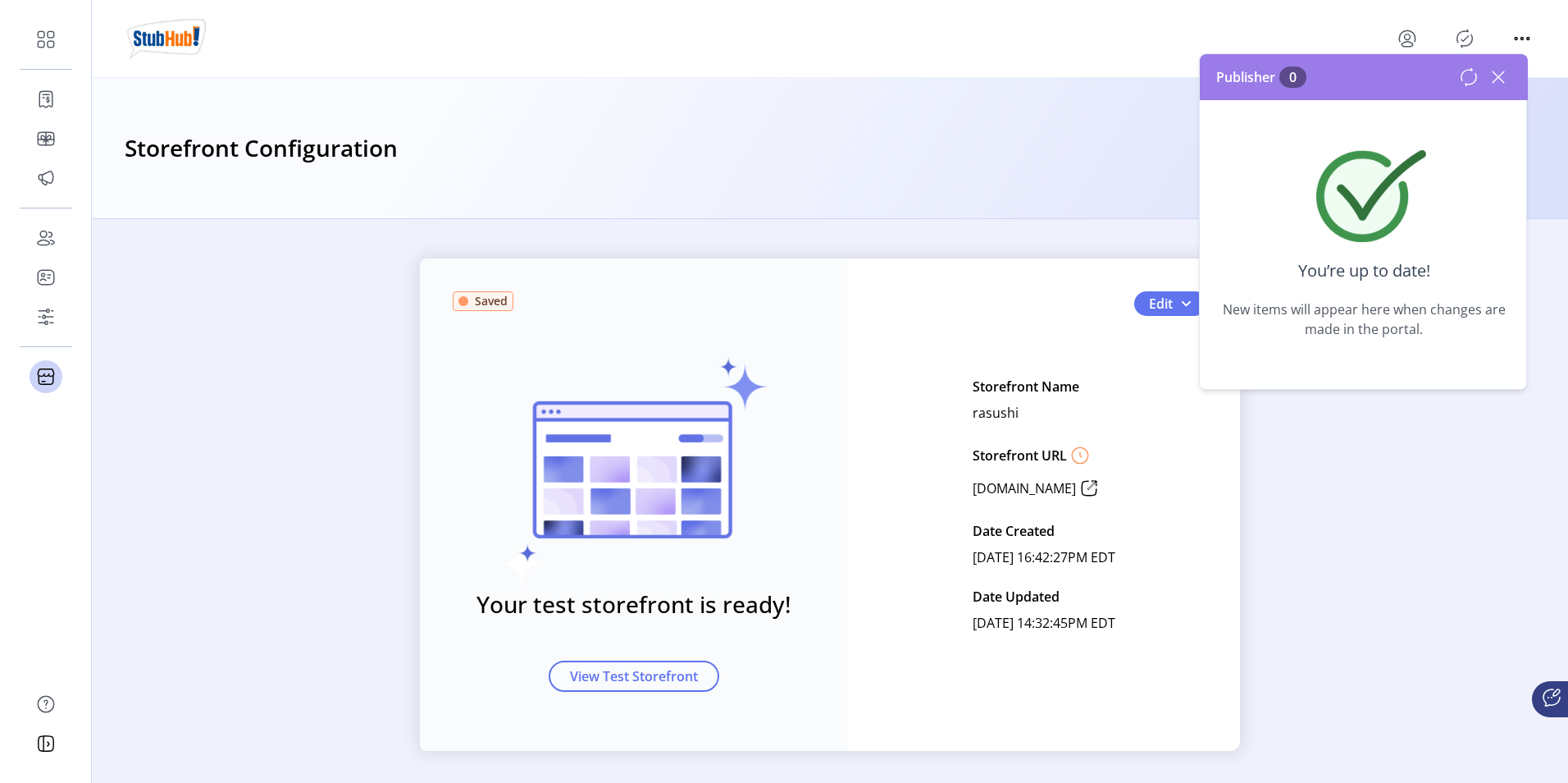
click at [1492, 77] on icon at bounding box center [1498, 77] width 27 height 27
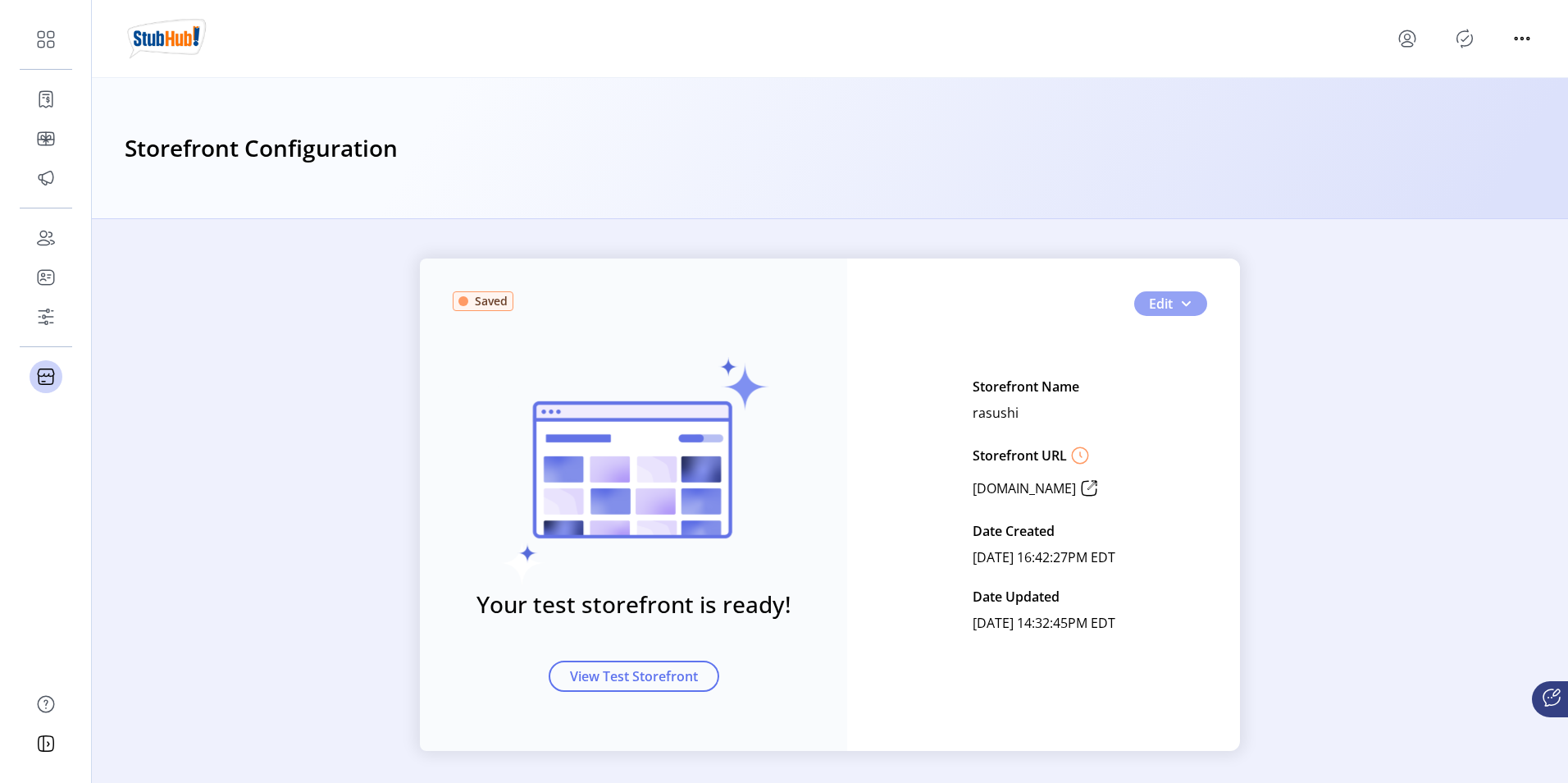
click at [1180, 301] on span "button" at bounding box center [1186, 303] width 13 height 13
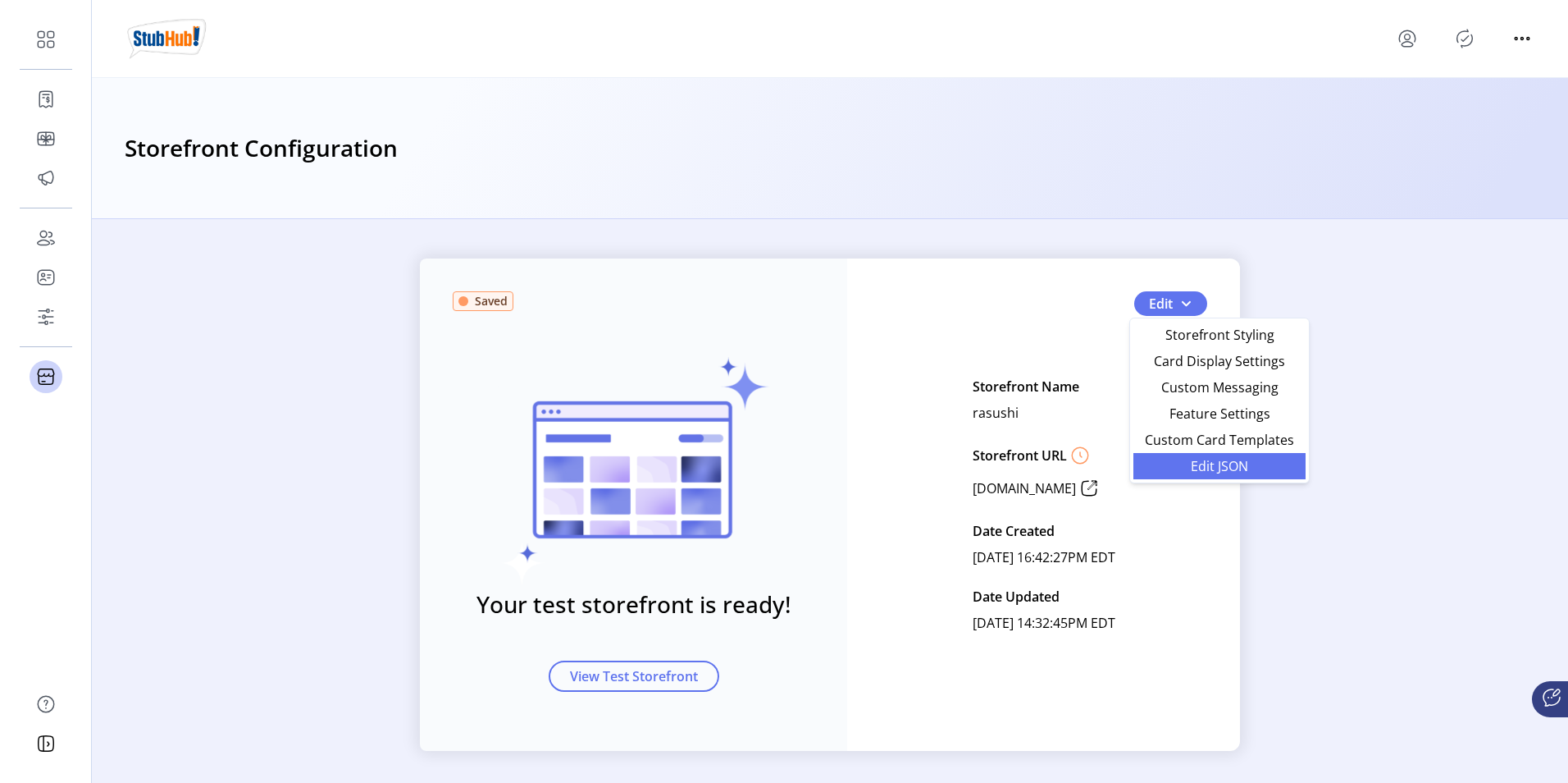
click at [1207, 460] on span "Edit JSON" at bounding box center [1219, 466] width 152 height 13
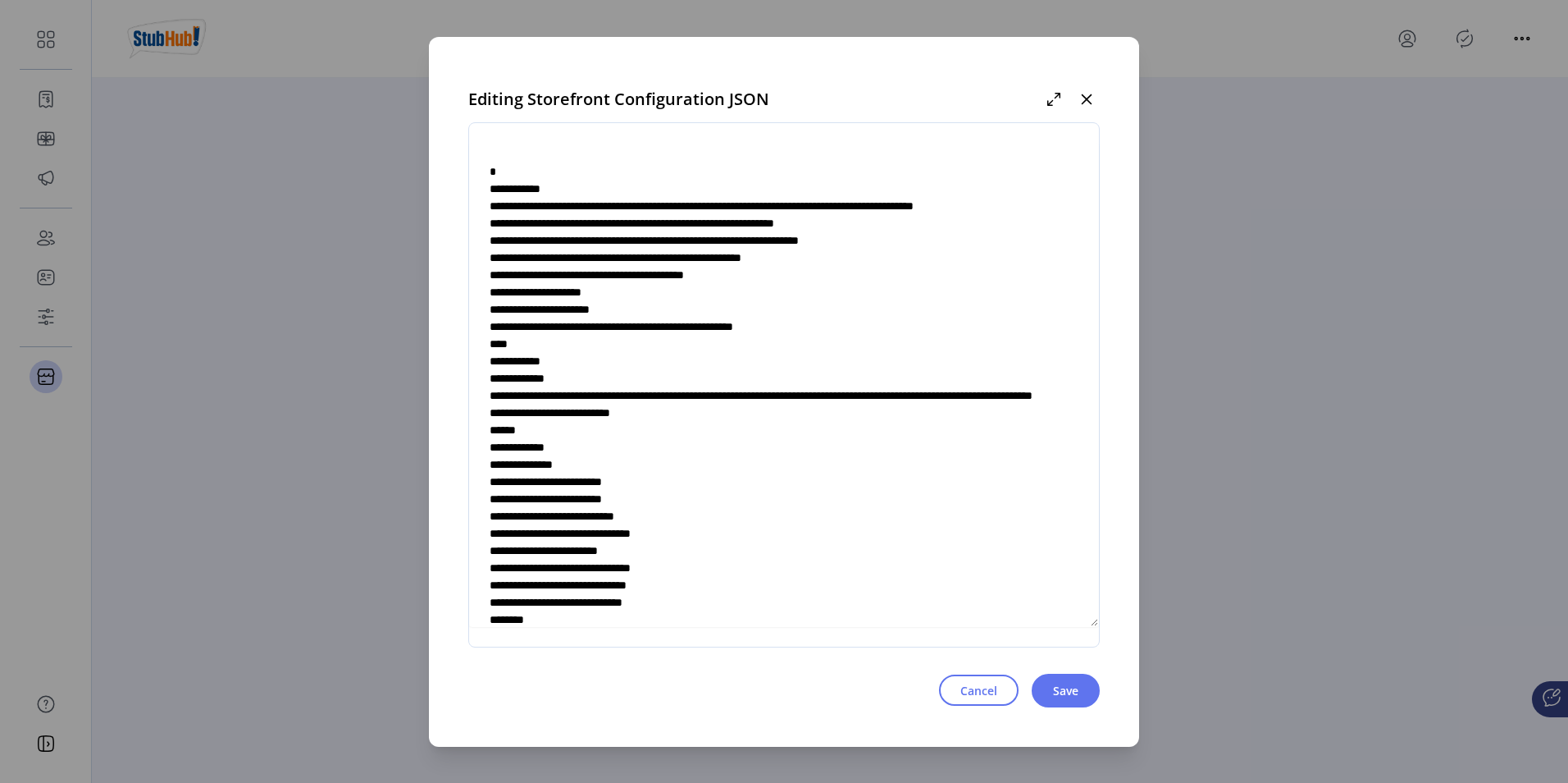
scroll to position [5328, 0]
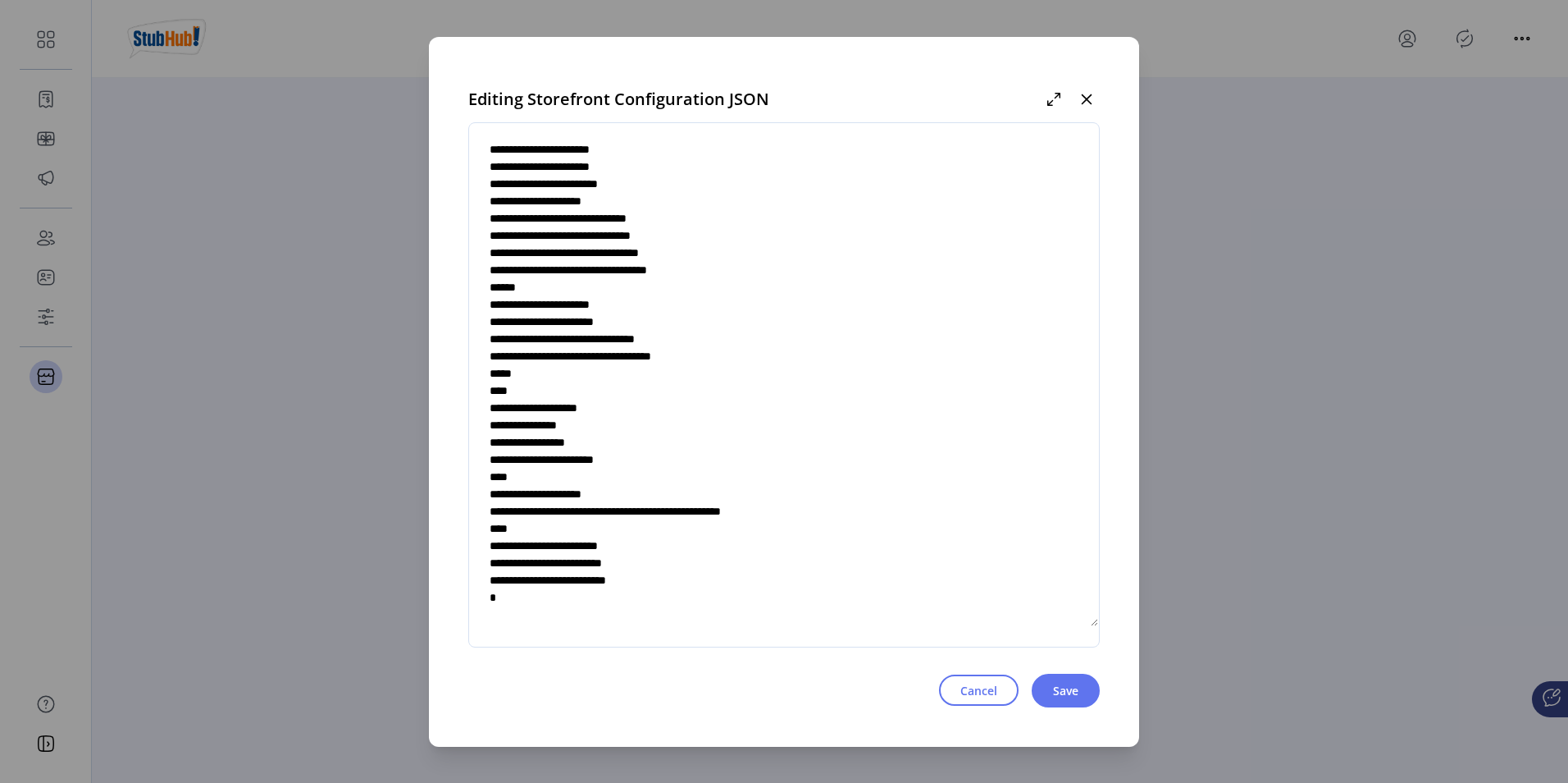
click at [663, 544] on textarea at bounding box center [784, 384] width 630 height 484
type textarea "**********"
click at [1071, 691] on span "Save" at bounding box center [1066, 691] width 26 height 18
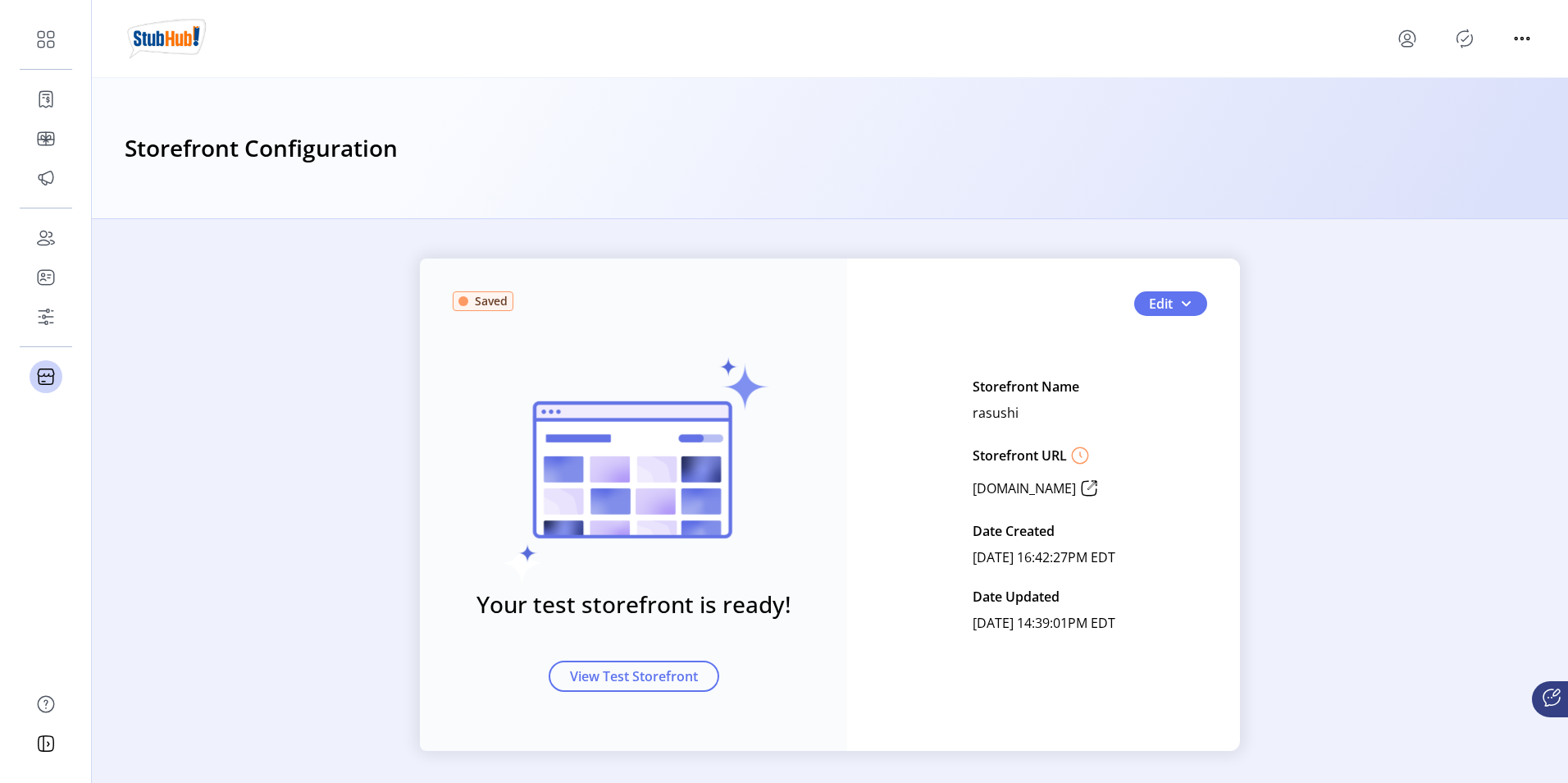
click at [1476, 34] on icon "Publisher Panel" at bounding box center [1465, 38] width 27 height 27
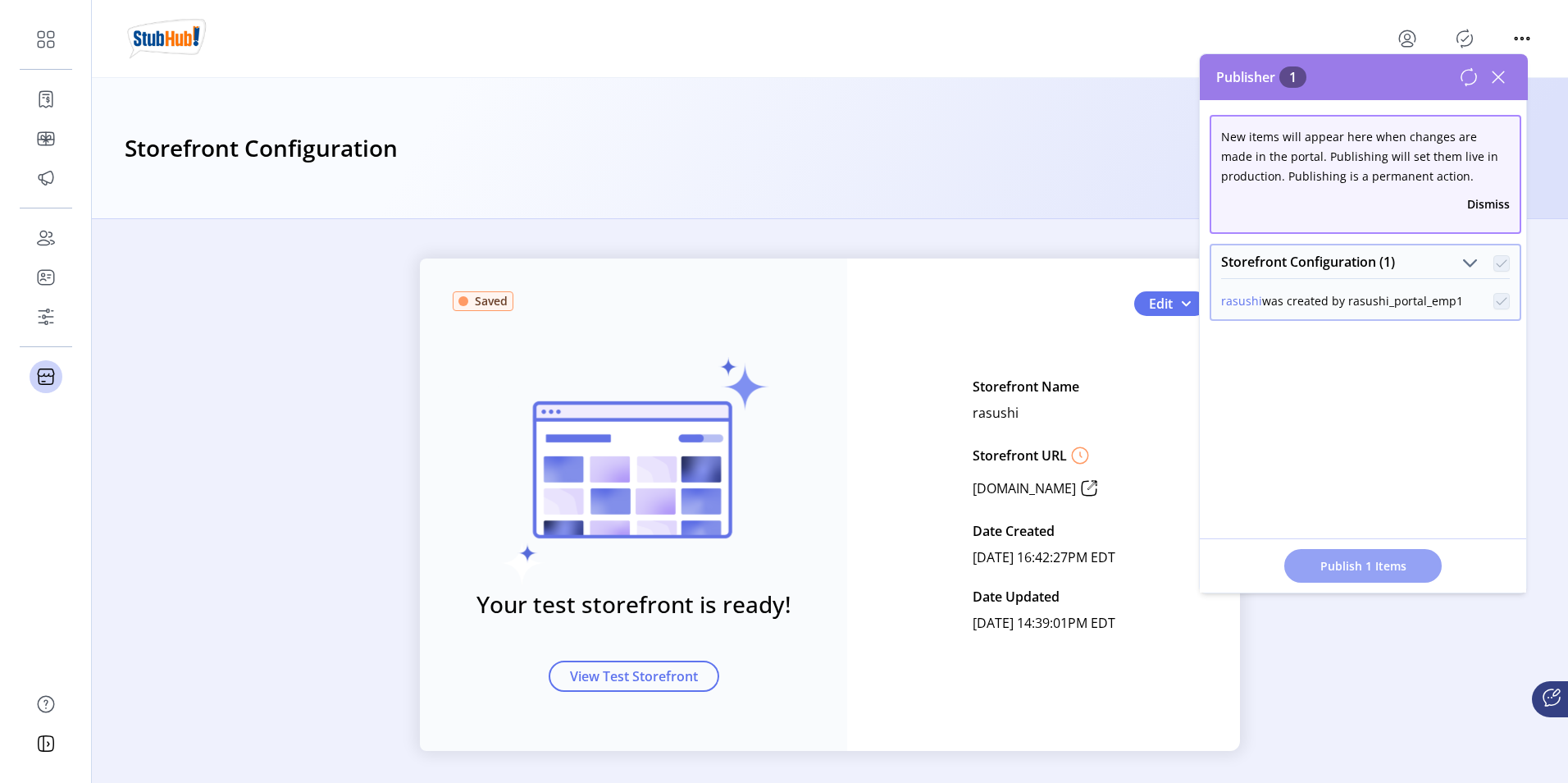
click at [1334, 561] on span "Publish 1 Items" at bounding box center [1363, 566] width 115 height 18
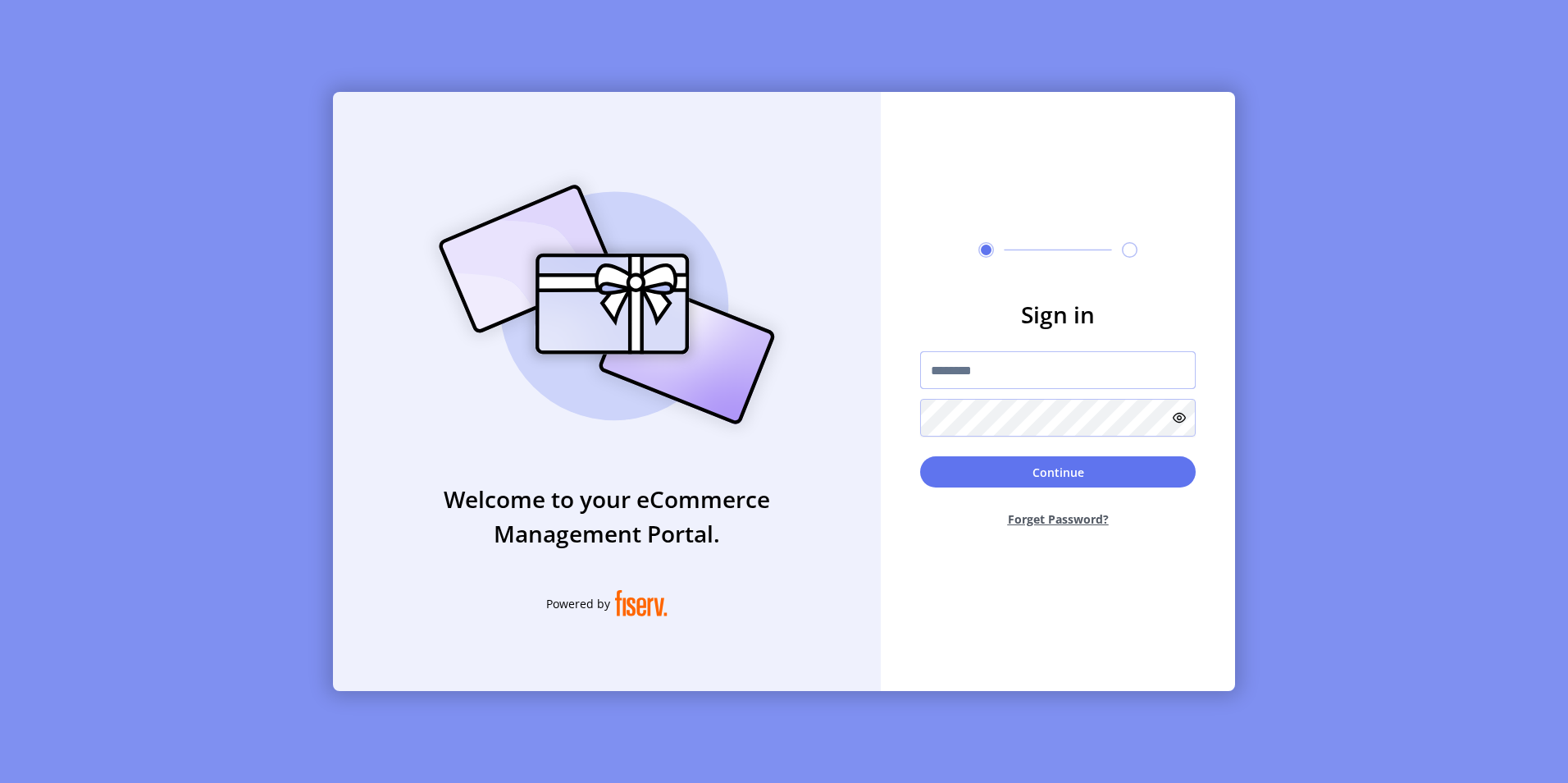
click at [964, 360] on input "text" at bounding box center [1058, 369] width 276 height 37
click at [1028, 369] on input "text" at bounding box center [1058, 369] width 276 height 37
paste input "**********"
type input "**********"
click at [970, 464] on button "Continue" at bounding box center [1058, 472] width 276 height 31
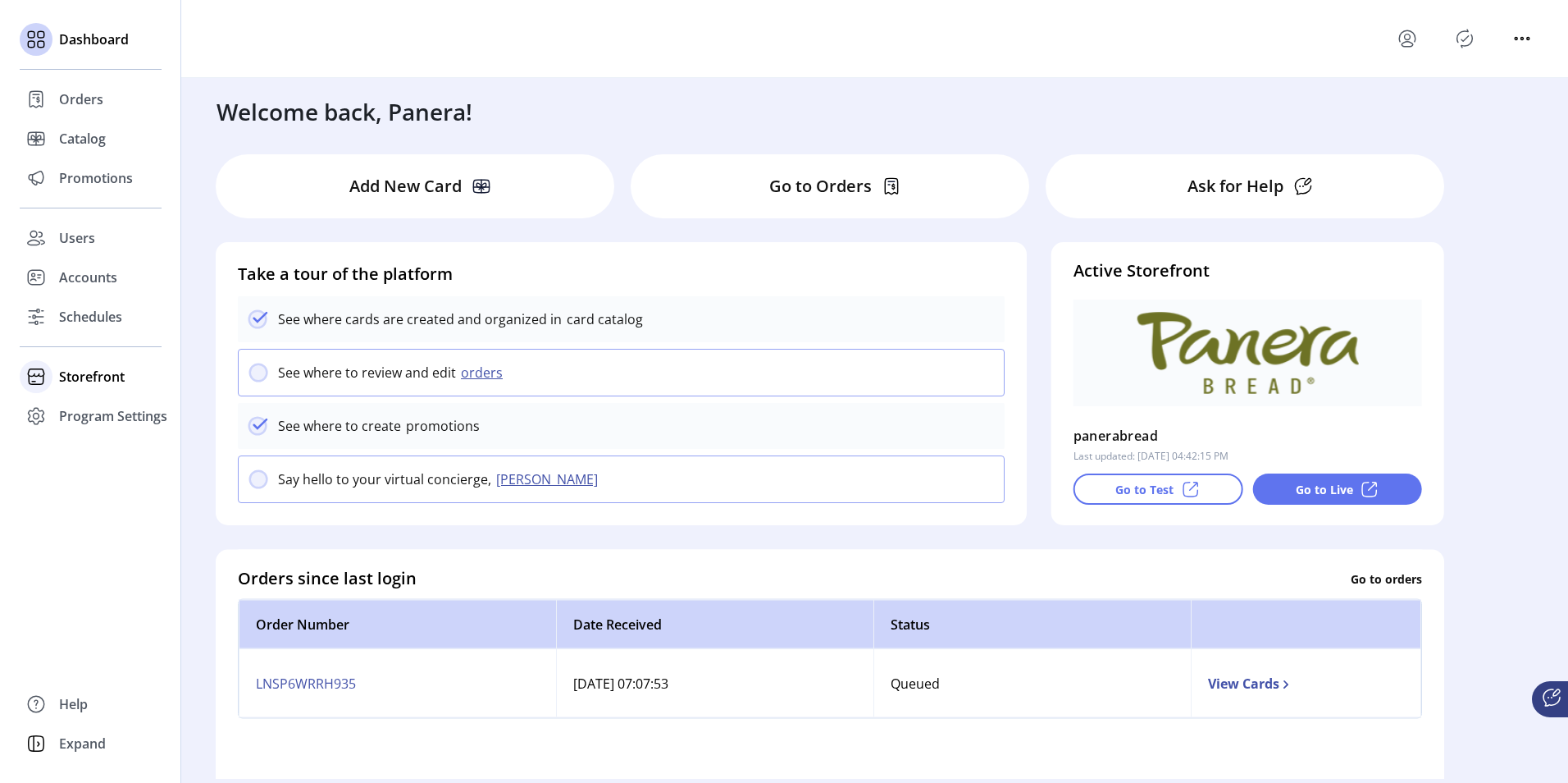
click at [50, 375] on div at bounding box center [35, 376] width 32 height 32
click at [93, 409] on span "Configuration" at bounding box center [102, 410] width 86 height 20
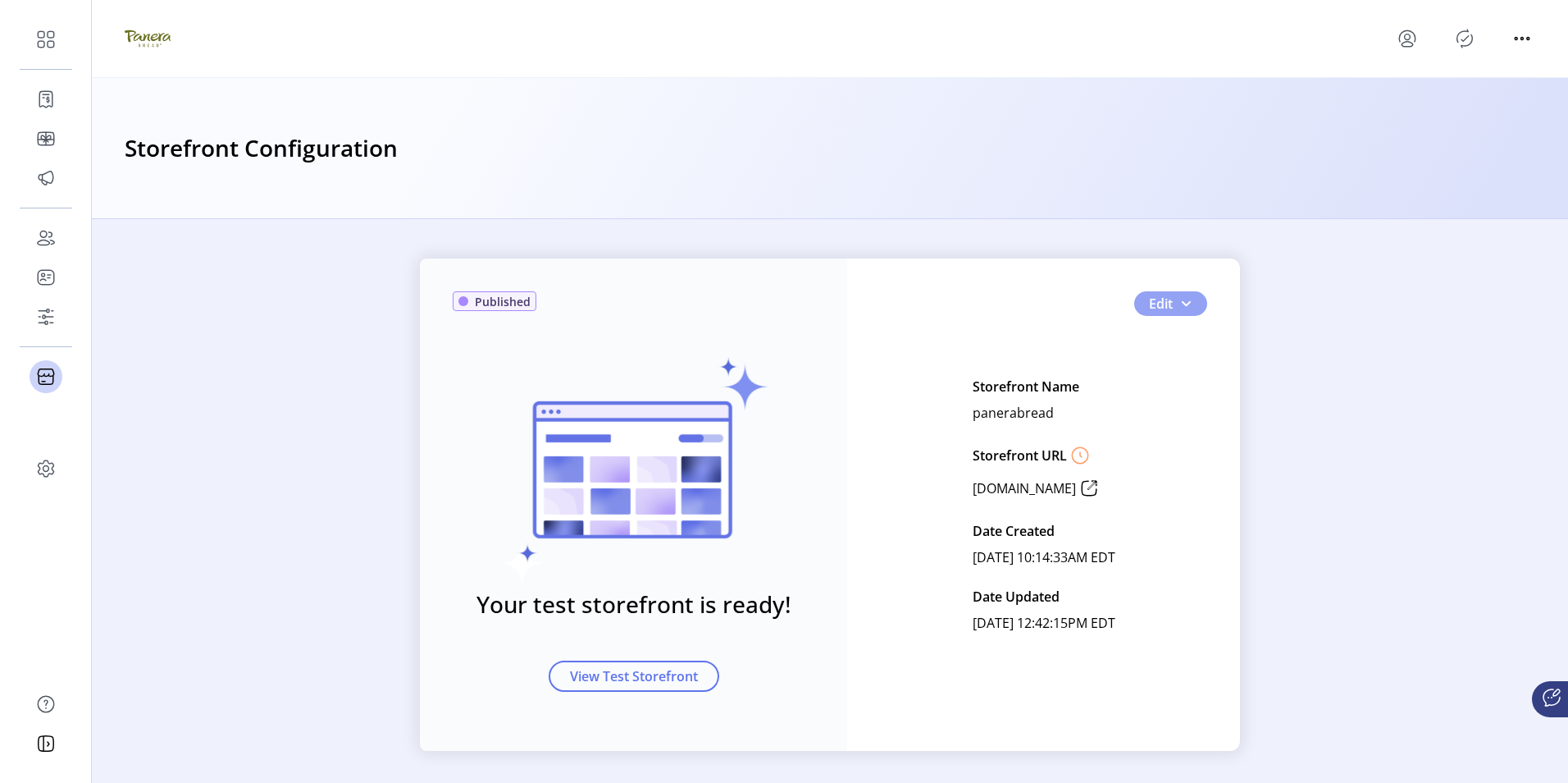
click at [1187, 308] on span "button" at bounding box center [1186, 303] width 13 height 13
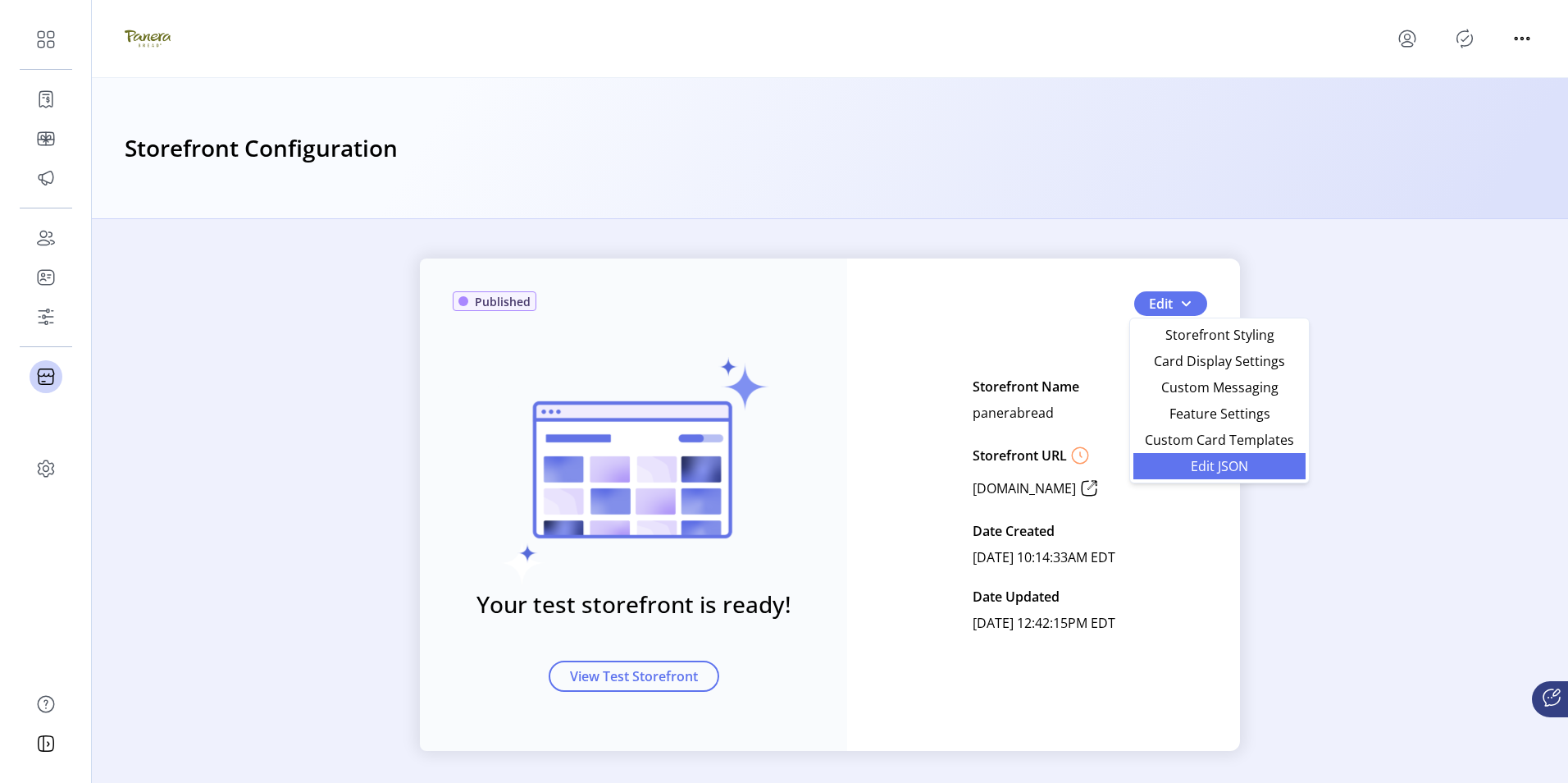
click at [1198, 465] on span "Edit JSON" at bounding box center [1219, 466] width 152 height 13
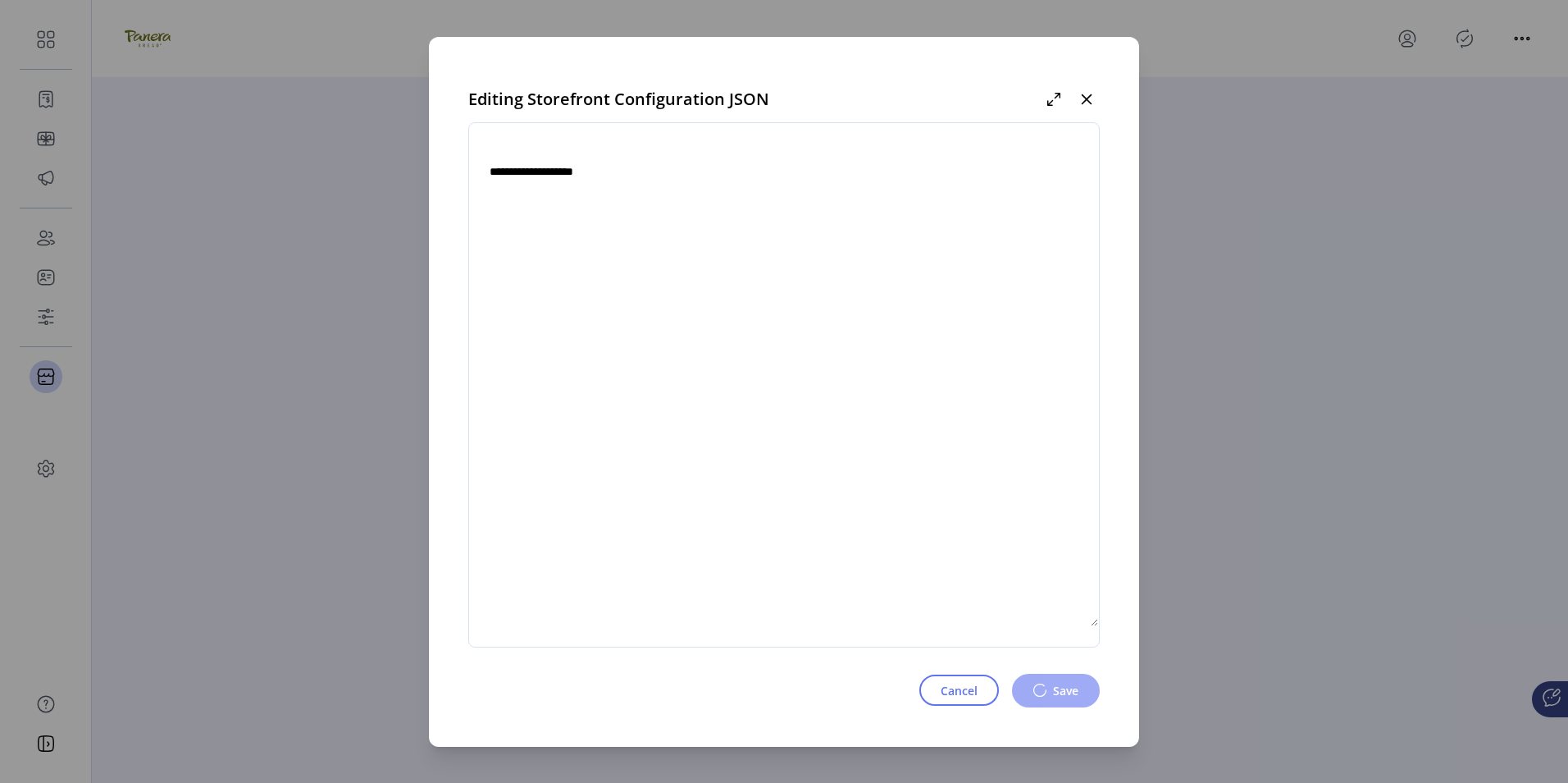
type textarea "**********"
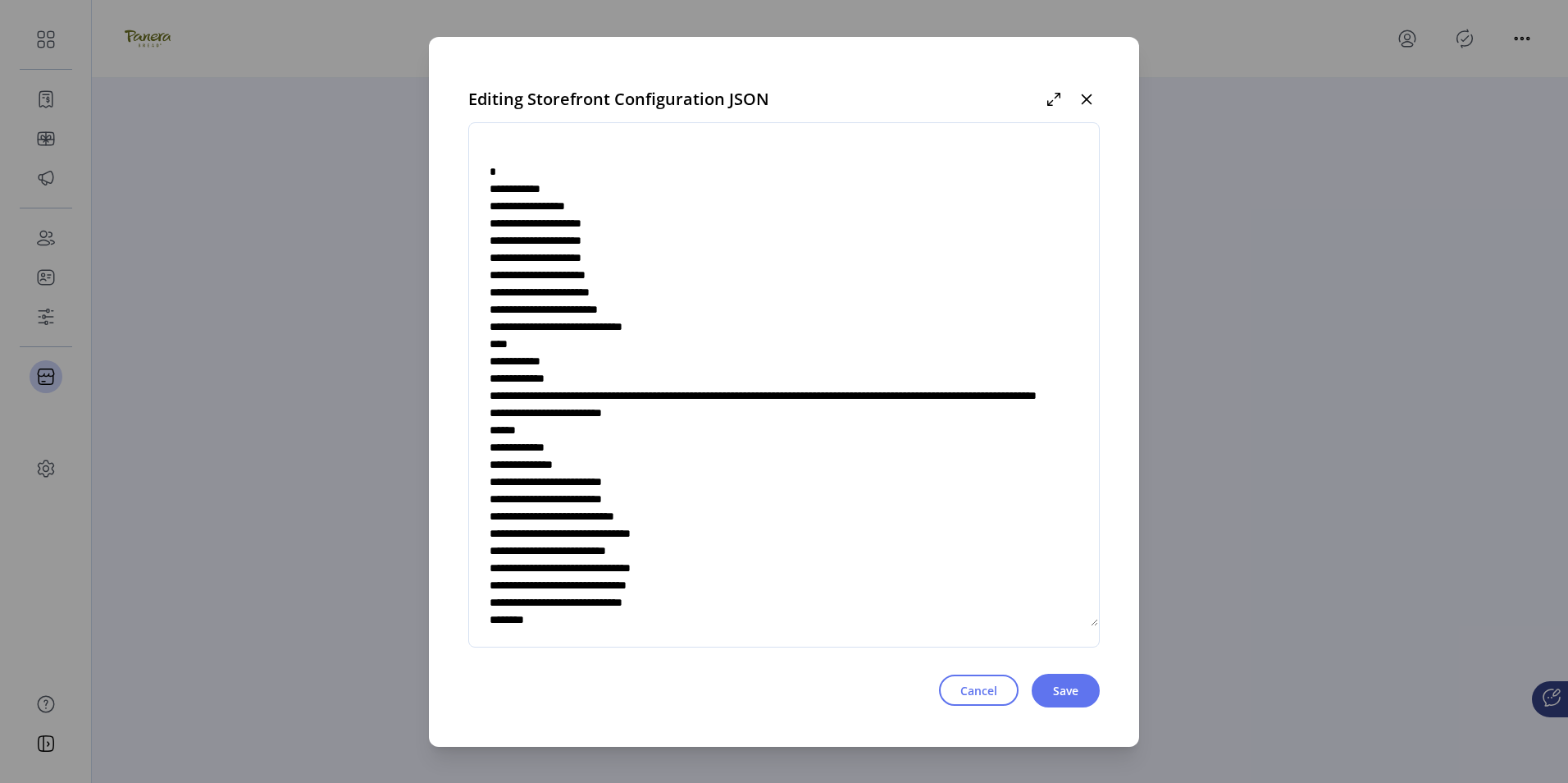
click at [638, 488] on textarea at bounding box center [784, 384] width 630 height 484
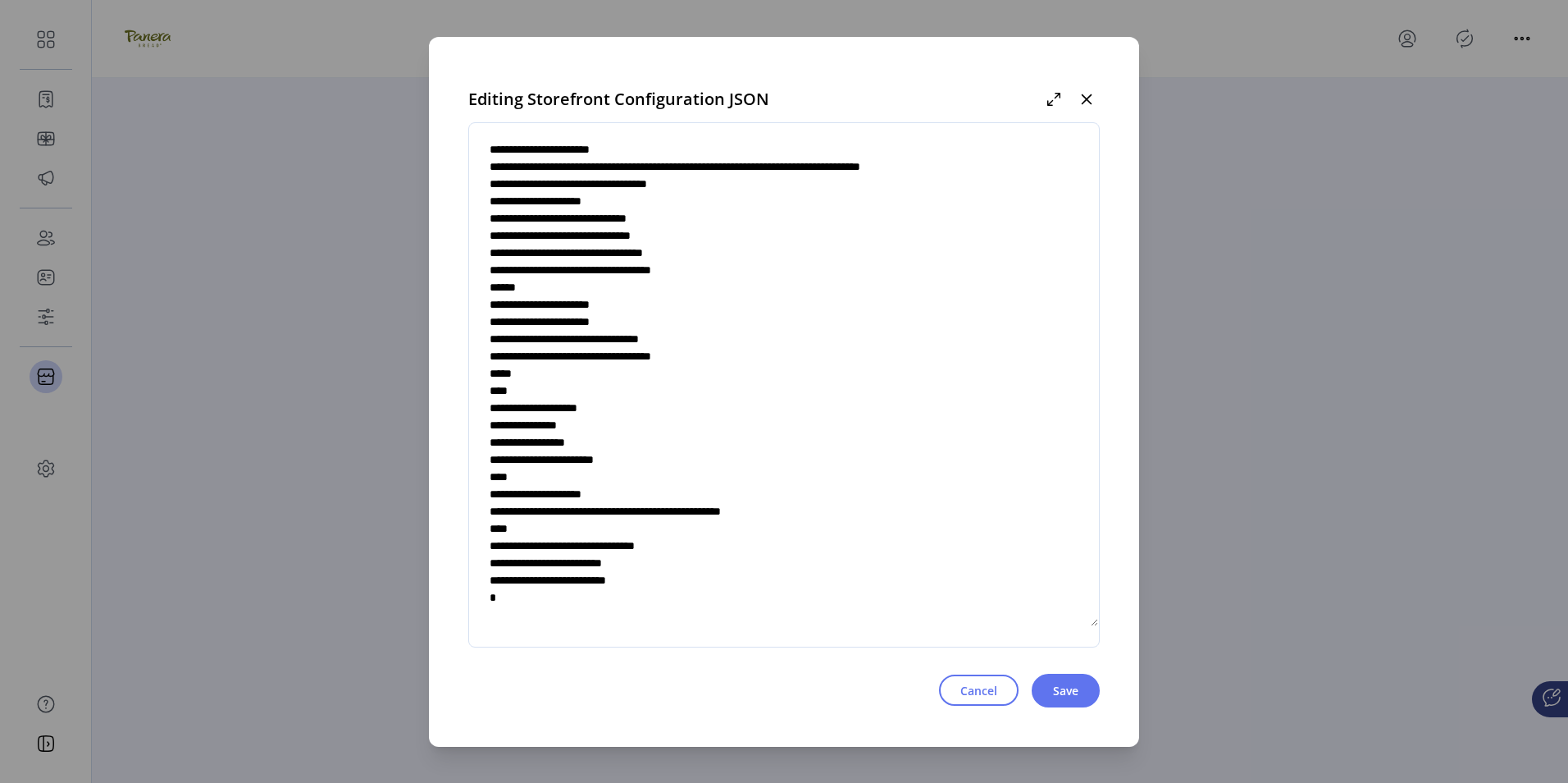
drag, startPoint x: 716, startPoint y: 544, endPoint x: 639, endPoint y: 552, distance: 77.4
click at [639, 552] on textarea at bounding box center [784, 384] width 630 height 484
click at [993, 679] on button "Cancel" at bounding box center [979, 690] width 80 height 31
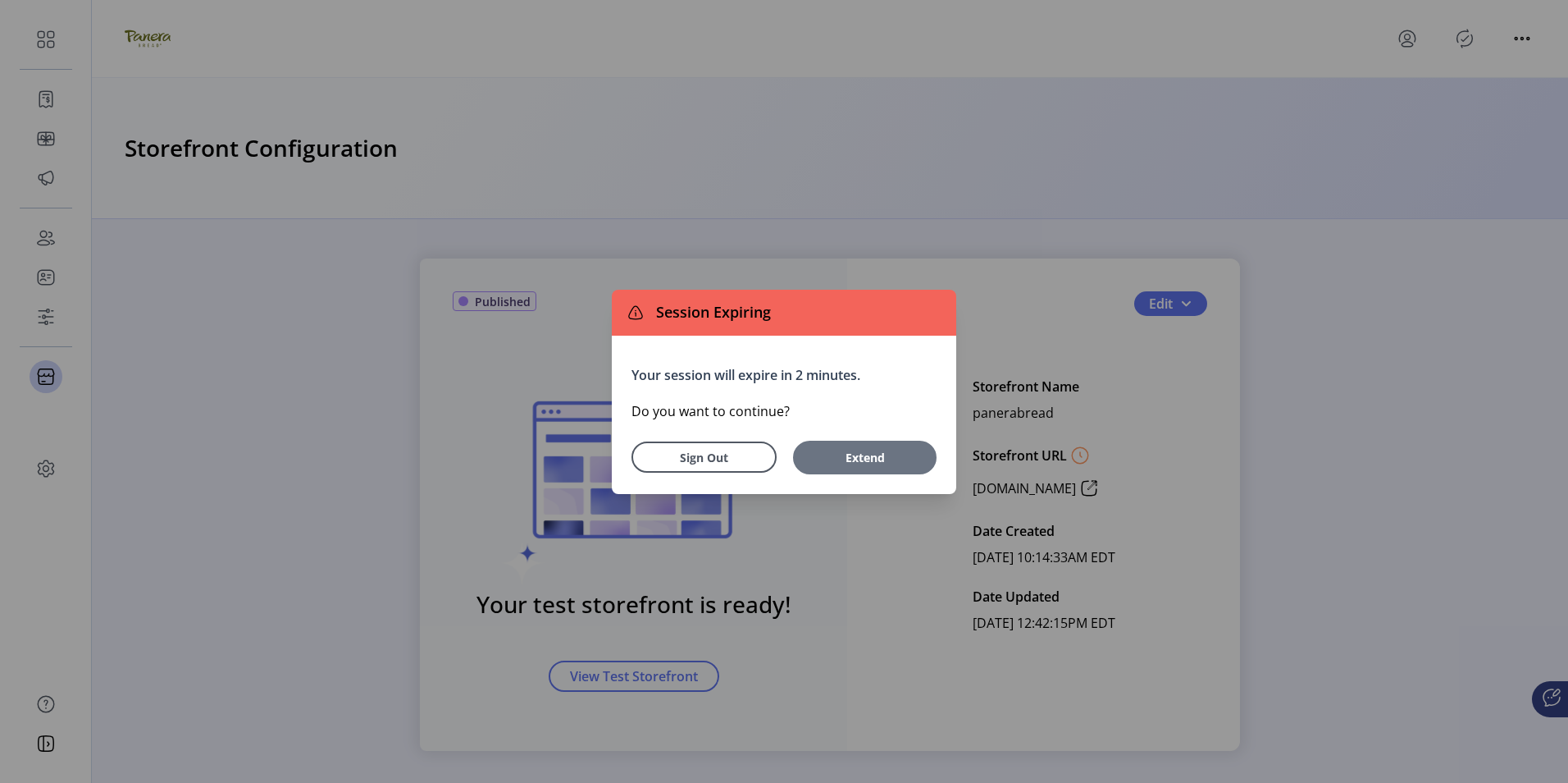
click at [863, 445] on button "Extend" at bounding box center [865, 457] width 143 height 33
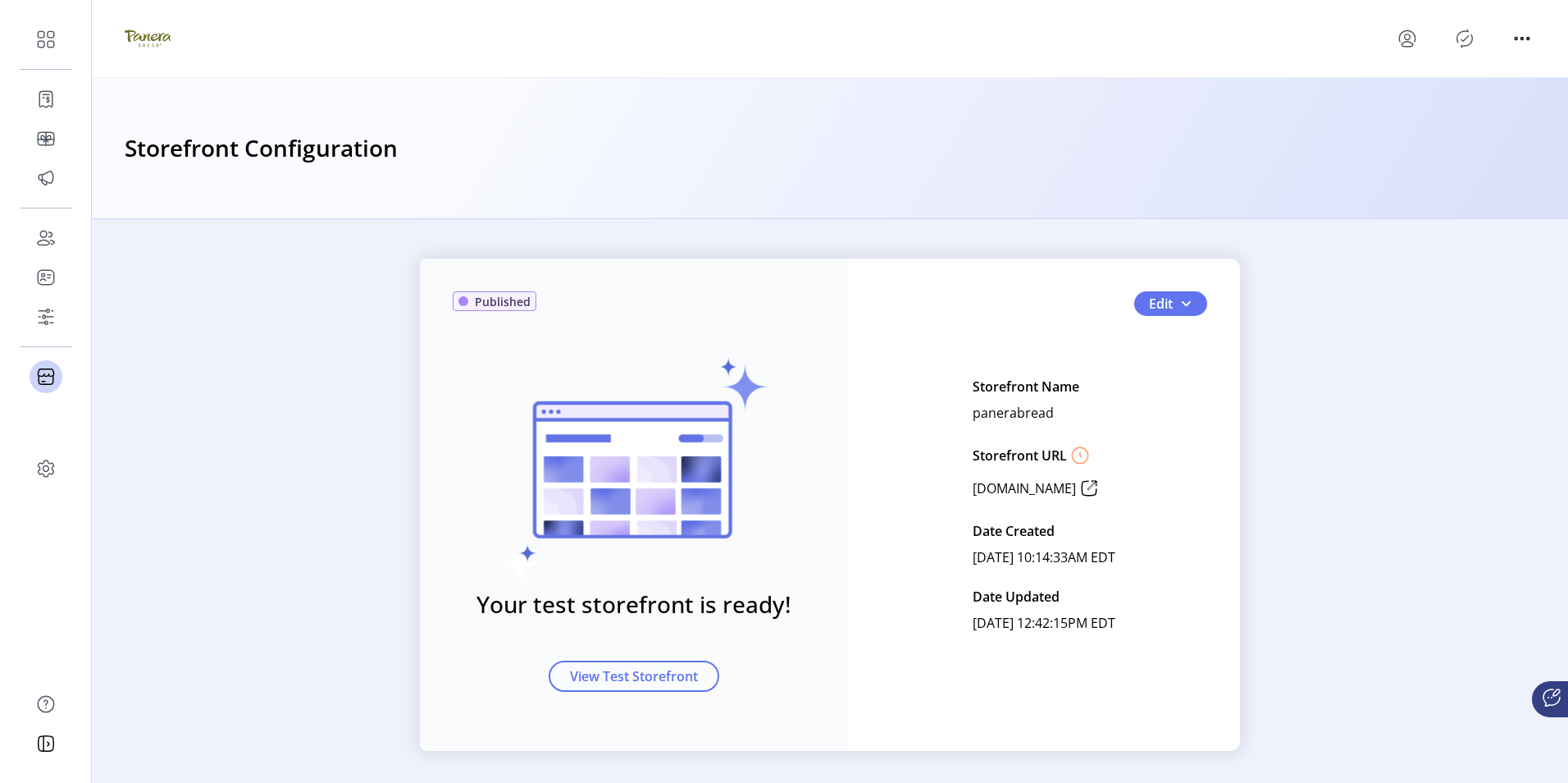
click at [1424, 38] on div at bounding box center [1465, 38] width 141 height 27
click at [1411, 34] on icon "menu" at bounding box center [1407, 38] width 27 height 27
click at [1450, 112] on link "Sign Out" at bounding box center [1466, 103] width 142 height 27
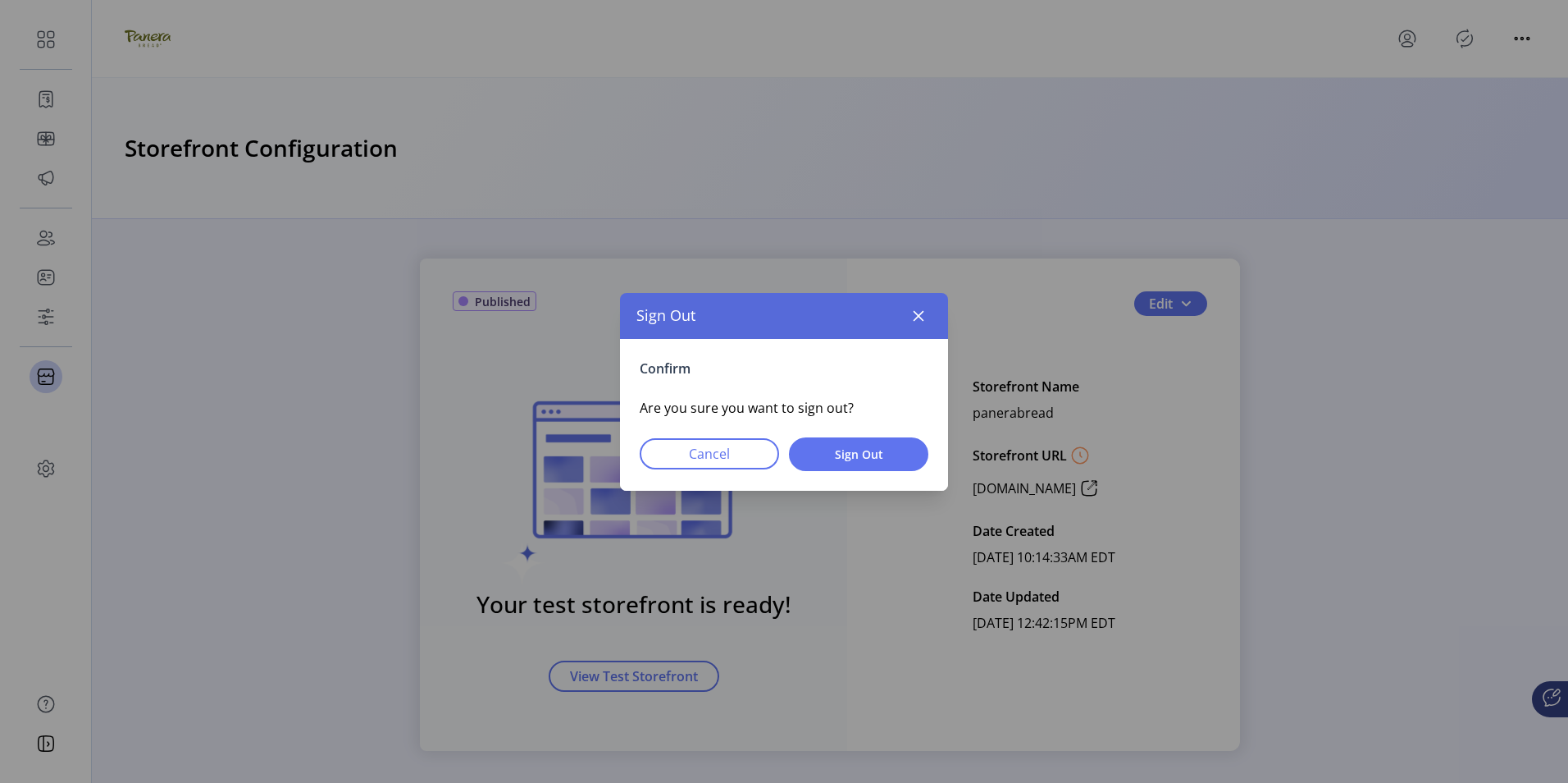
click at [912, 435] on div "Confirm Are you sure you want to sign out? Cancel Sign Out" at bounding box center [784, 415] width 328 height 151
click at [863, 458] on span "Sign Out" at bounding box center [859, 454] width 97 height 18
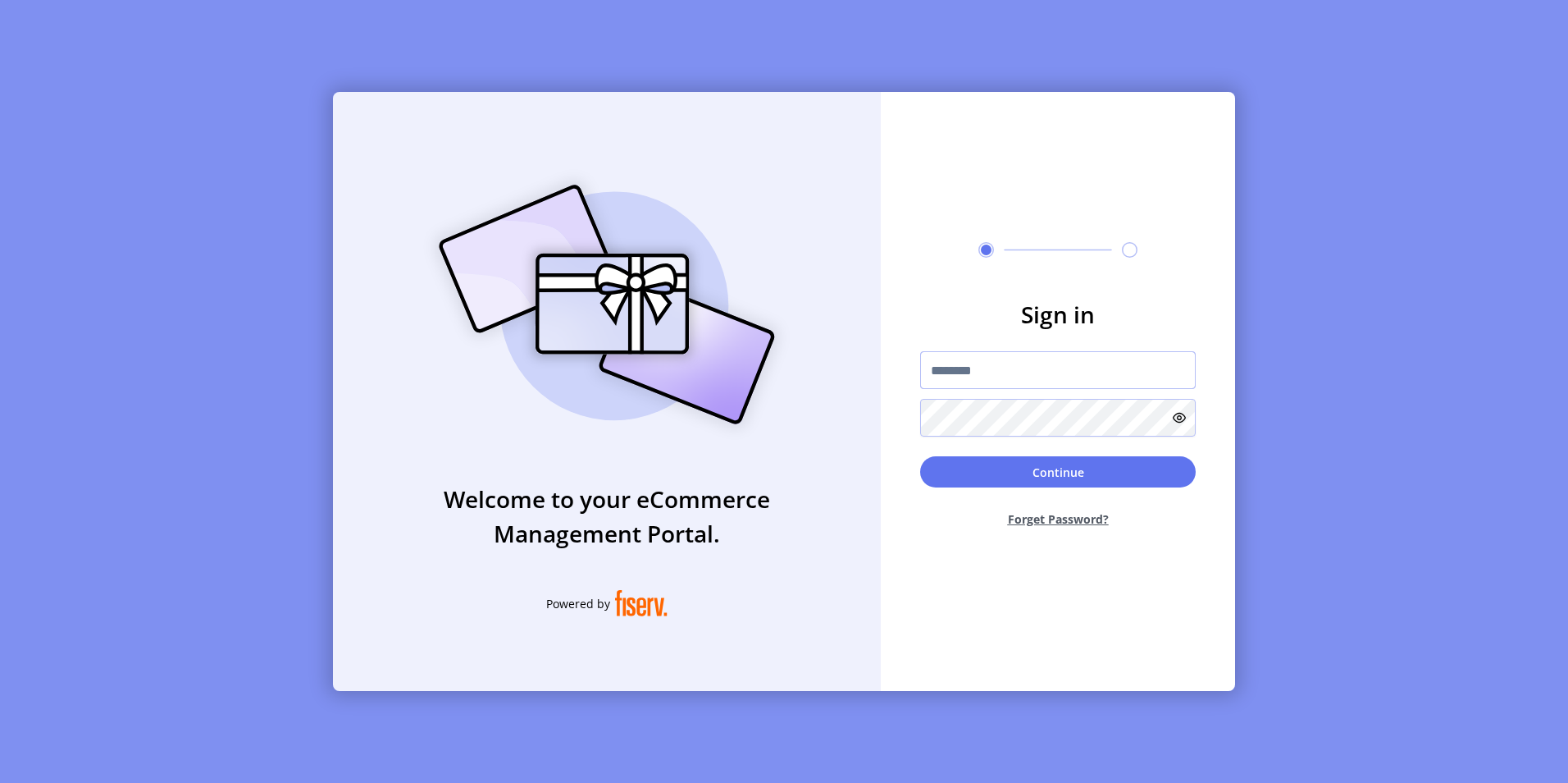
click at [959, 361] on input "text" at bounding box center [1058, 369] width 276 height 37
type input "**********"
click at [921, 456] on button "Continue" at bounding box center [1058, 472] width 276 height 31
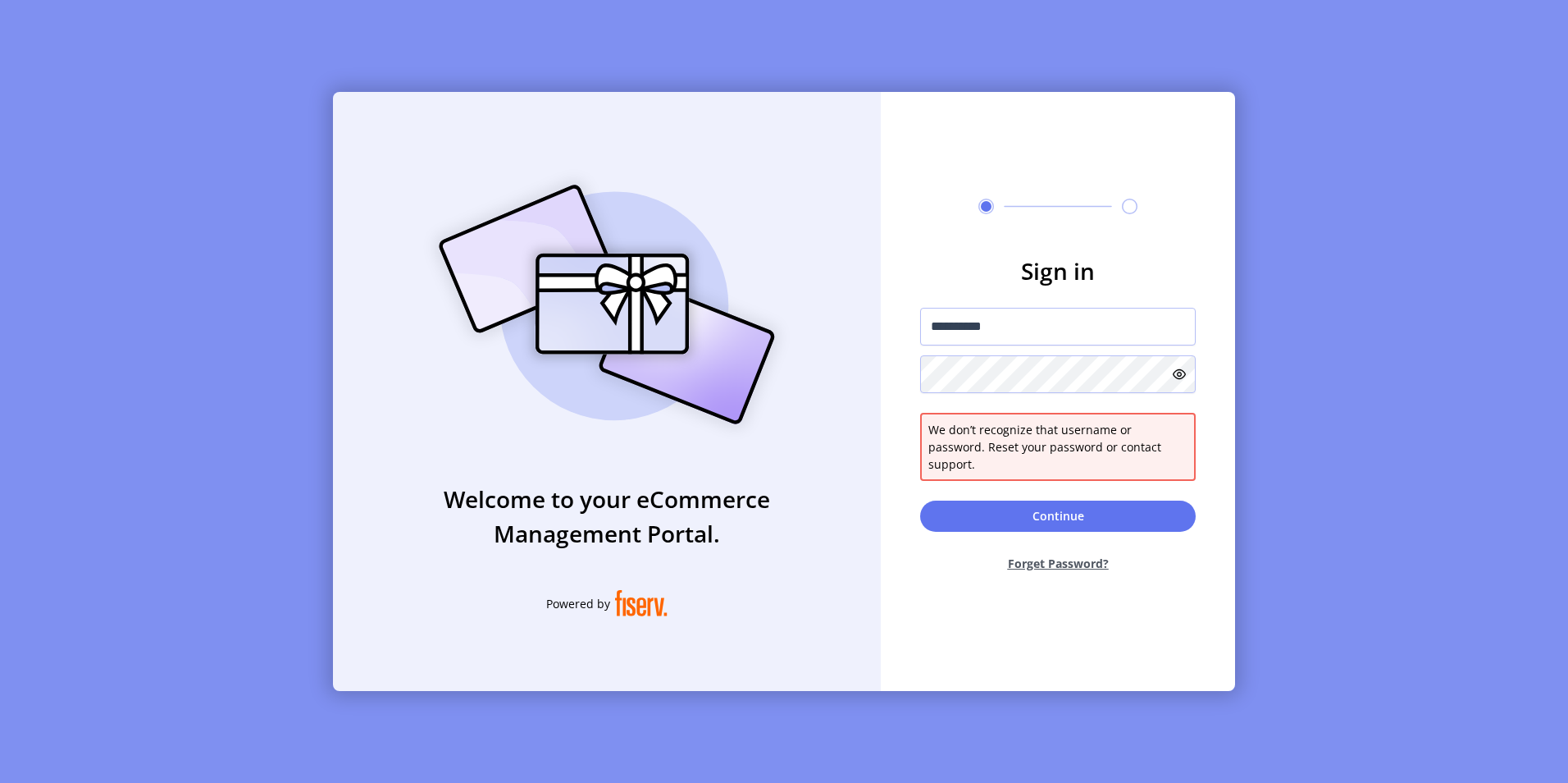
click at [1179, 379] on icon at bounding box center [1179, 373] width 13 height 13
click at [770, 385] on div "**********" at bounding box center [784, 392] width 902 height 599
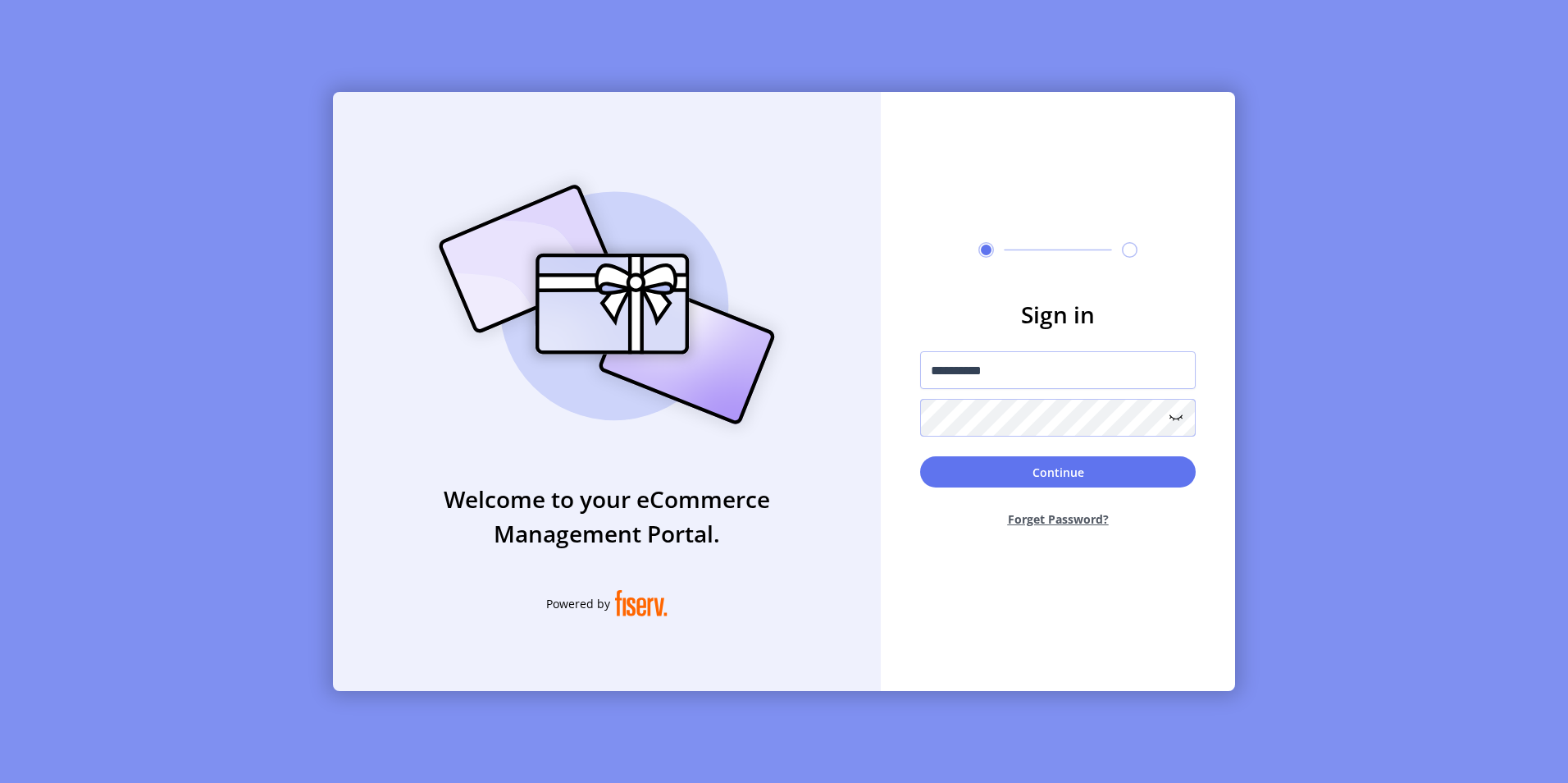
click at [921, 456] on button "Continue" at bounding box center [1058, 472] width 276 height 31
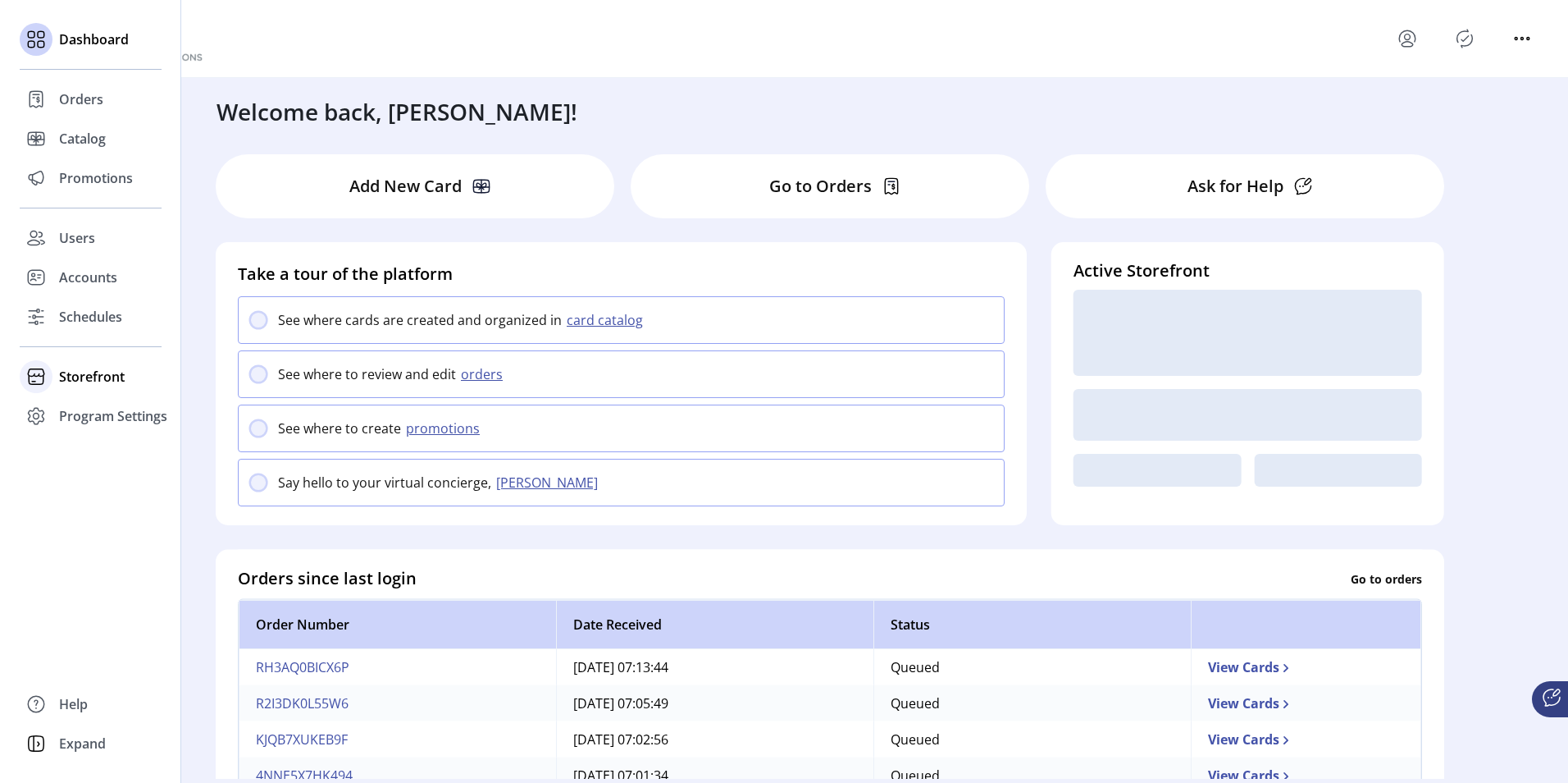
click at [73, 365] on div "Storefront" at bounding box center [90, 376] width 141 height 39
click at [93, 412] on span "Configuration" at bounding box center [102, 410] width 86 height 20
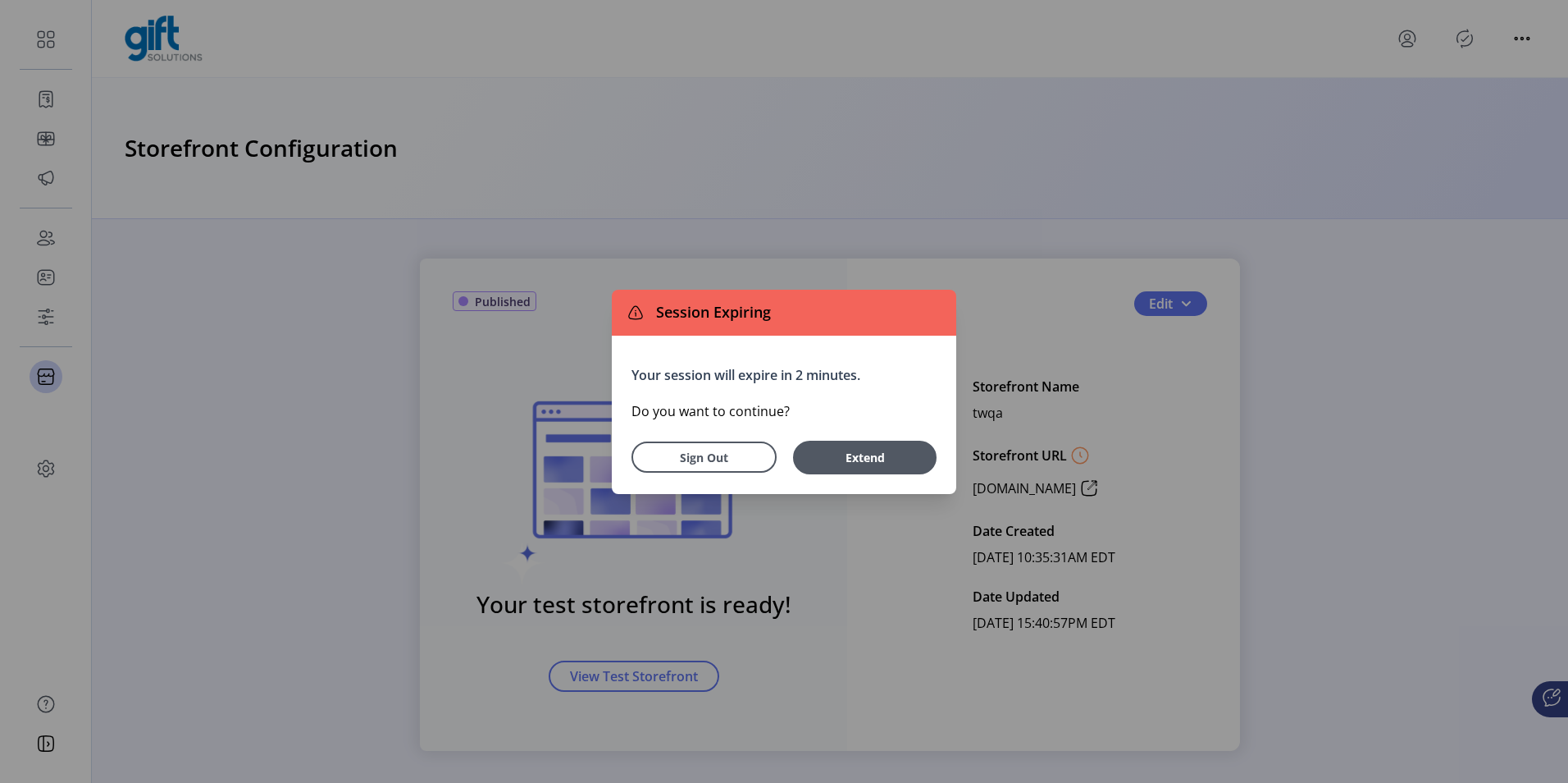
drag, startPoint x: 864, startPoint y: 449, endPoint x: 526, endPoint y: 395, distance: 342.3
click at [864, 449] on span "Extend" at bounding box center [865, 458] width 127 height 18
